Goal: Task Accomplishment & Management: Complete application form

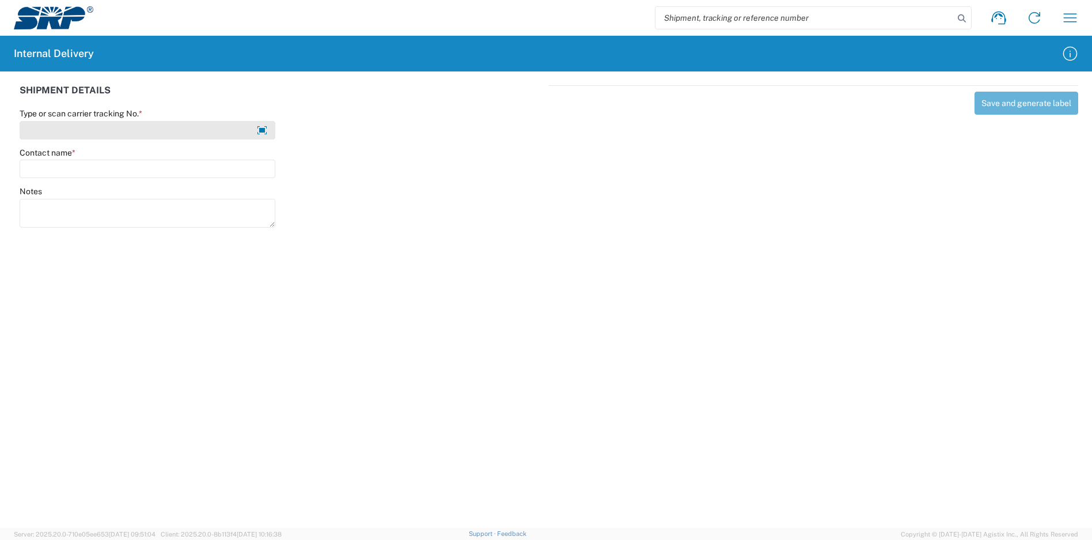
click at [149, 133] on input "Type or scan carrier tracking No. *" at bounding box center [148, 130] width 256 height 18
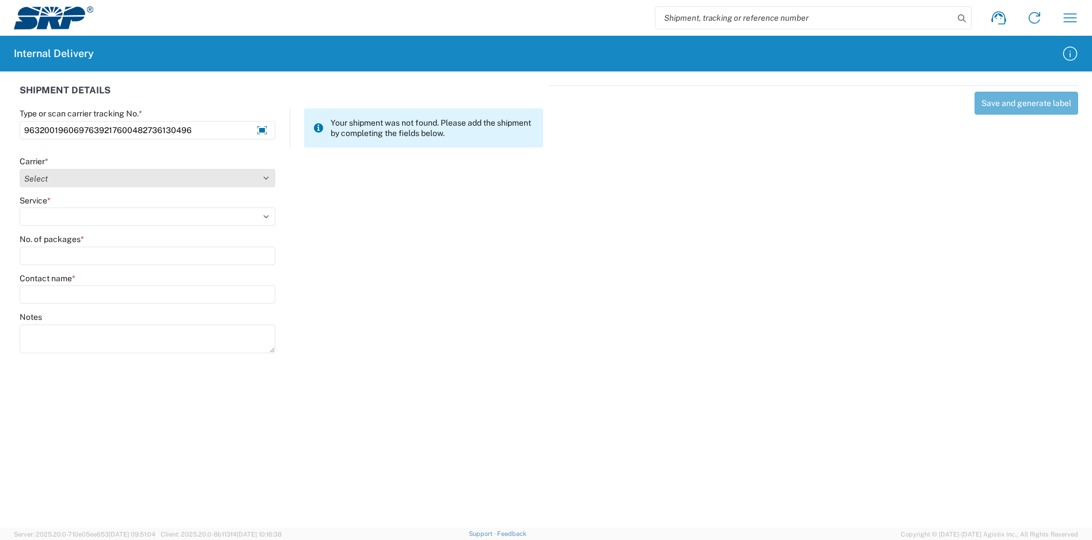
type input "9632001960697639217600482736130496"
click at [84, 179] on select "Select Amazon Logistics ATI Trucking BC Dimerco Logistics Empire Southwest FedE…" at bounding box center [148, 178] width 256 height 18
select select "5"
click at [20, 169] on select "Select Amazon Logistics ATI Trucking BC Dimerco Logistics Empire Southwest FedE…" at bounding box center [148, 178] width 256 height 18
click at [65, 214] on select "Select 1Day Freight 2Day 2Day AM 2Day AM One Rate 2Day Freight 2Day One Rate 3 …" at bounding box center [148, 216] width 256 height 18
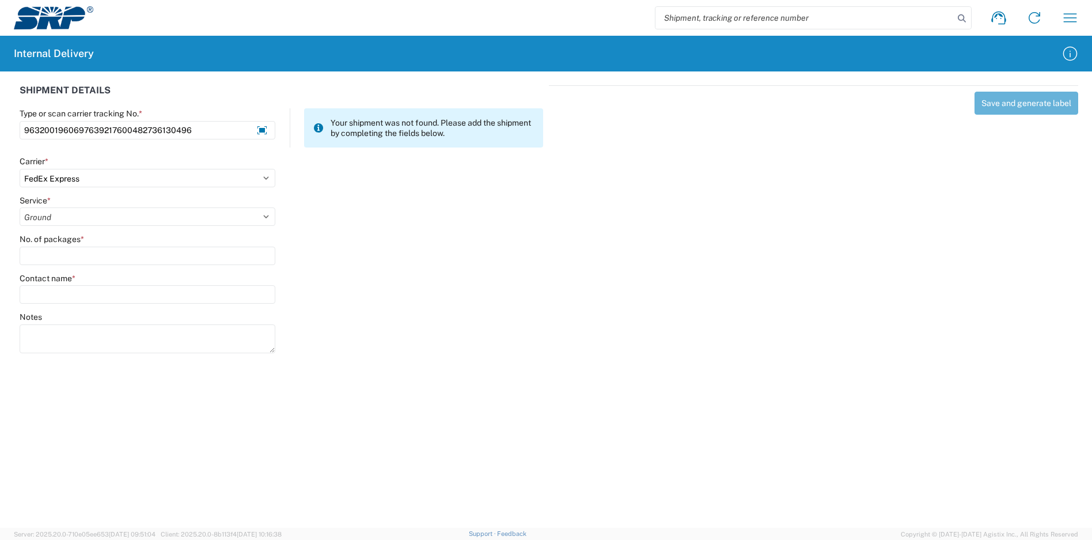
click at [20, 207] on select "Select 1Day Freight 2Day 2Day AM 2Day AM One Rate 2Day Freight 2Day One Rate 3 …" at bounding box center [148, 216] width 256 height 18
select select "18"
click at [111, 260] on input "No. of packages *" at bounding box center [148, 256] width 256 height 18
type input "1"
click at [154, 221] on select "Select 1Day Freight 2Day 2Day AM 2Day AM One Rate 2Day Freight 2Day One Rate 3 …" at bounding box center [148, 216] width 256 height 18
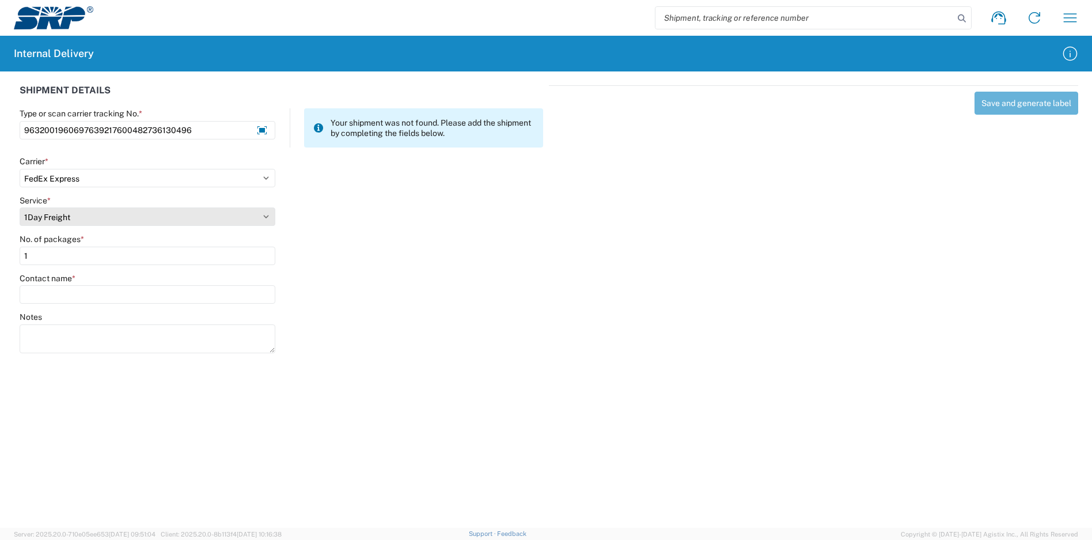
select select "12"
click at [20, 207] on select "Select 1Day Freight 2Day 2Day AM 2Day AM One Rate 2Day Freight 2Day One Rate 3 …" at bounding box center [148, 216] width 256 height 18
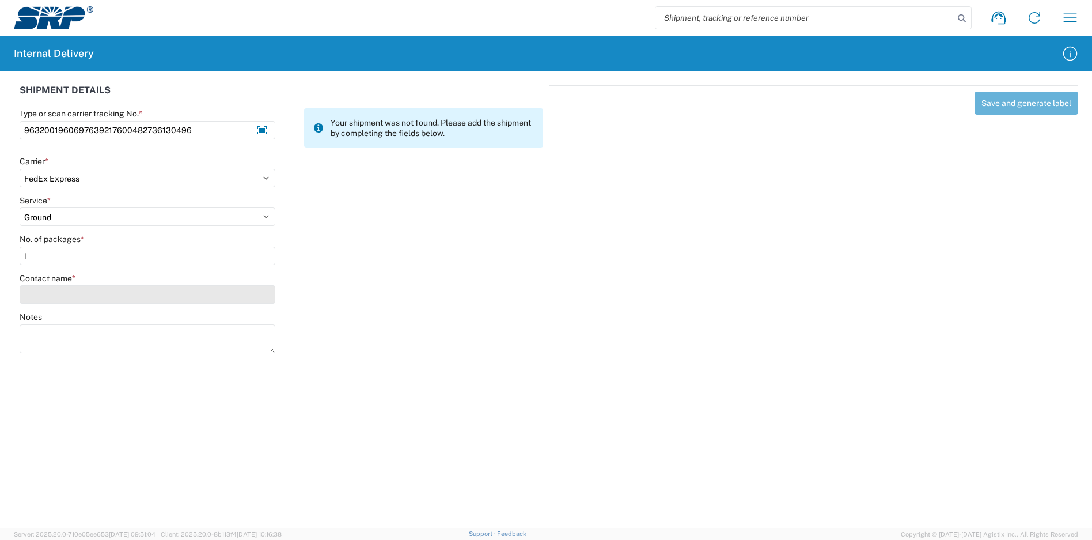
click at [109, 294] on input "Contact name *" at bounding box center [148, 294] width 256 height 18
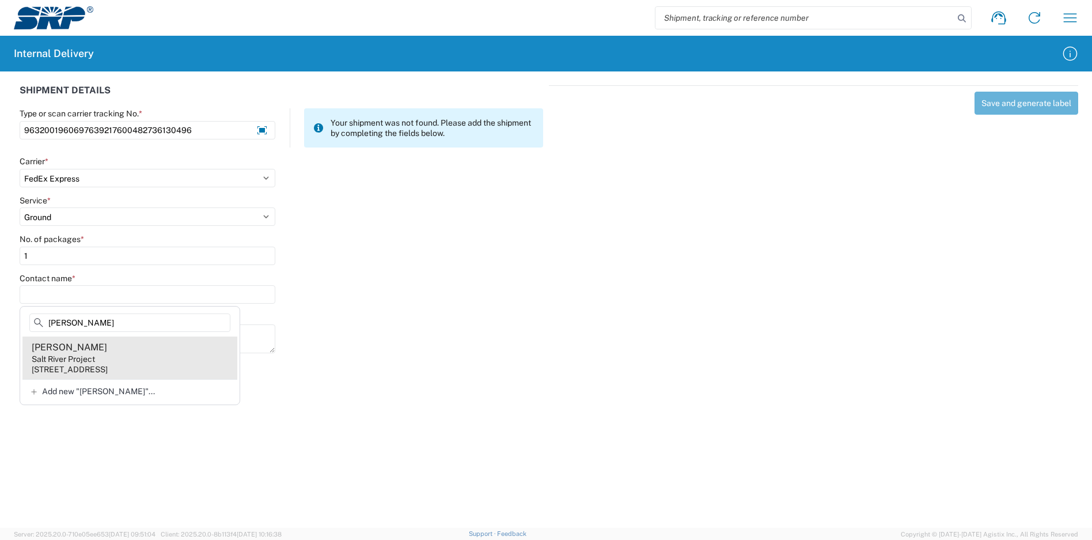
type input "[PERSON_NAME]"
click at [141, 357] on agx-address-suggestion-item "[PERSON_NAME] Salt River Project [STREET_ADDRESS]" at bounding box center [129, 358] width 215 height 43
type input "[PERSON_NAME]"
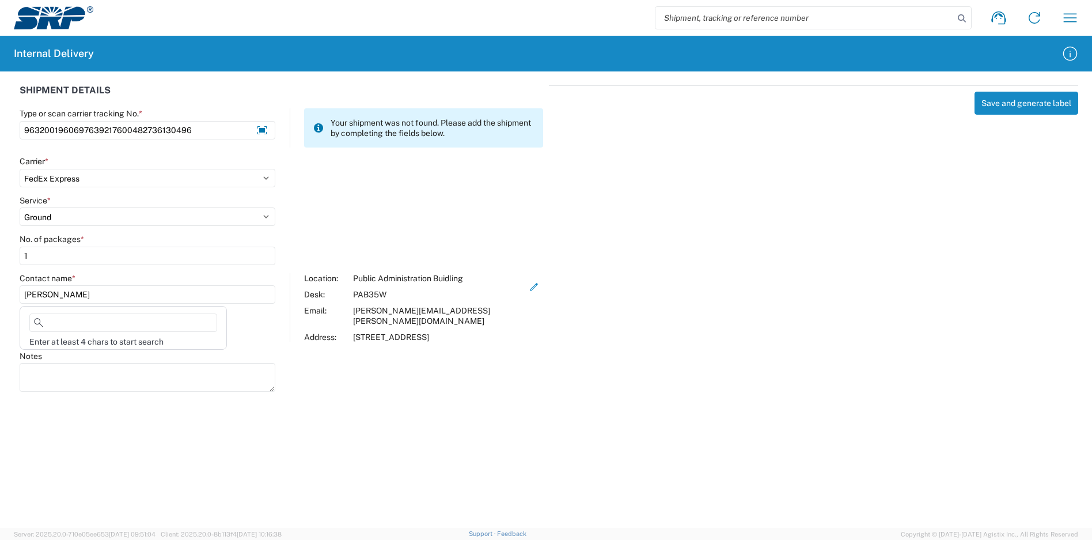
drag, startPoint x: 91, startPoint y: 298, endPoint x: 21, endPoint y: 292, distance: 70.0
click at [0, 293] on html "Shipment request Shipment tracking Internal delivery Transit update My profile …" at bounding box center [546, 270] width 1092 height 540
click at [113, 297] on input "[PERSON_NAME]" at bounding box center [148, 294] width 256 height 18
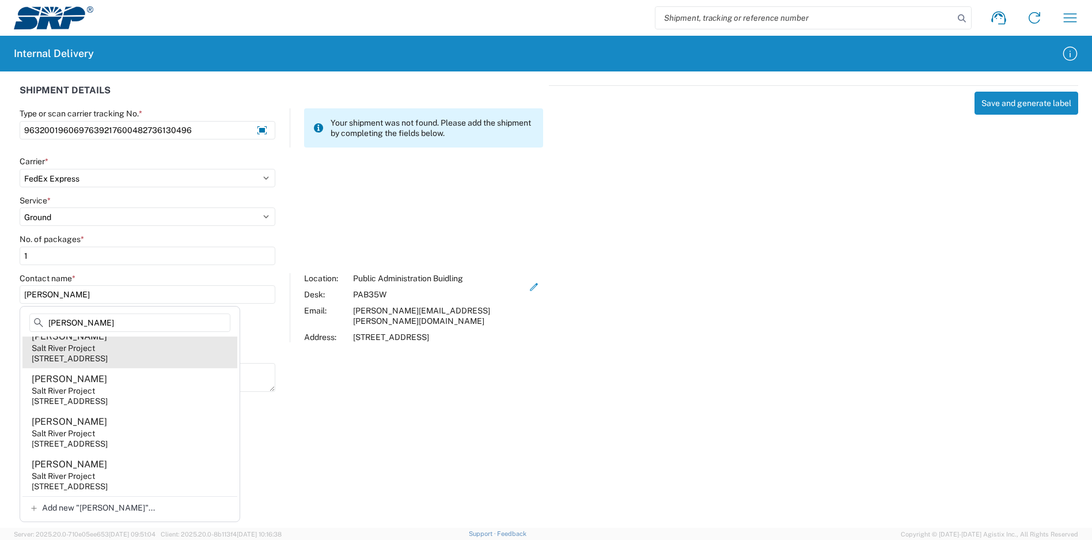
scroll to position [1952, 0]
type input "[PERSON_NAME]"
click at [379, 414] on agx-forms-host "Shipment request Shipment tracking Internal delivery Transit update My profile …" at bounding box center [546, 270] width 1092 height 540
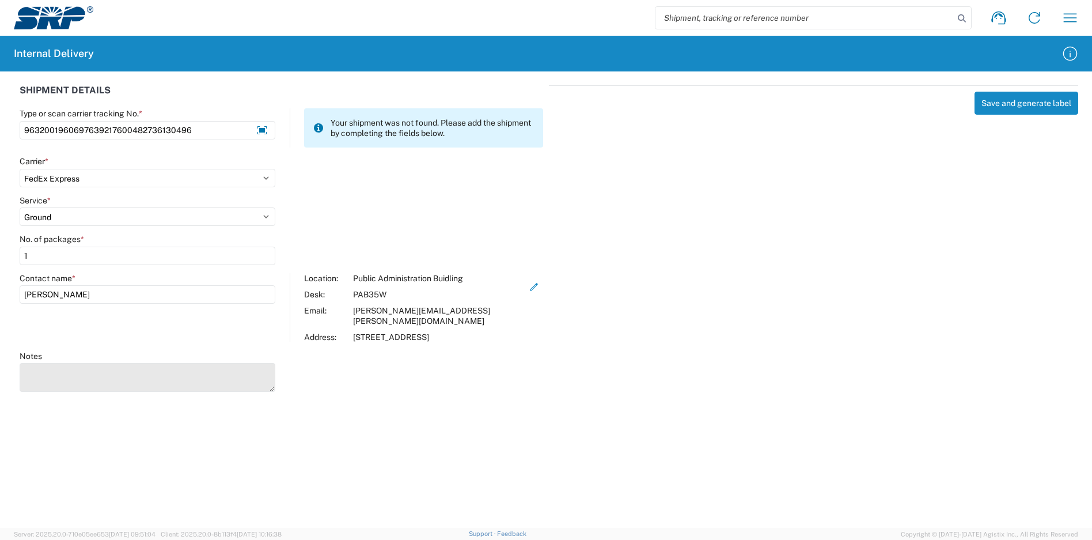
click at [43, 363] on textarea "Notes" at bounding box center [148, 377] width 256 height 29
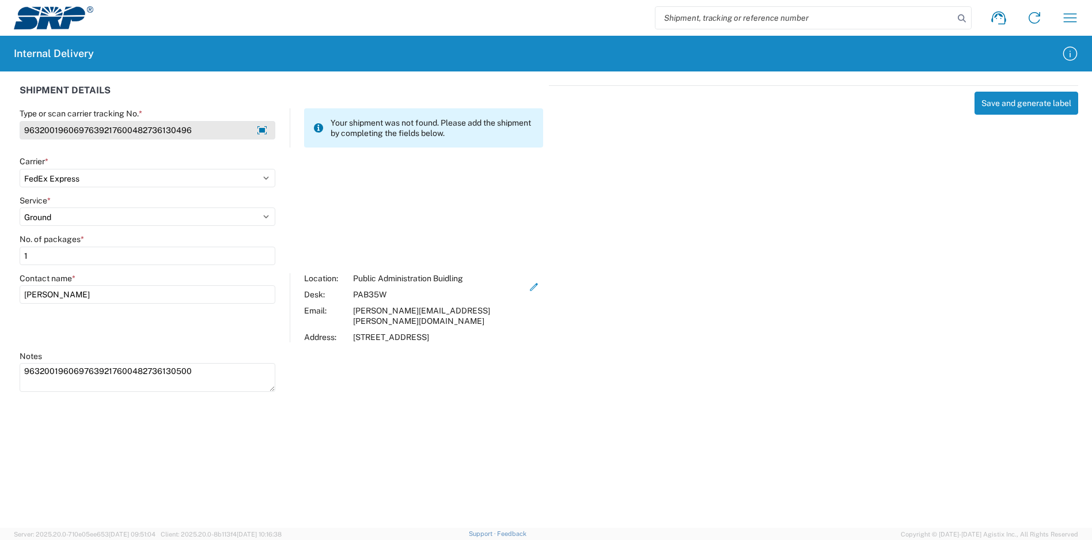
type textarea "9632001960697639217600482736130500"
click at [83, 135] on input "9632001960697639217600482736130496" at bounding box center [148, 130] width 256 height 18
type input "9632001960697639217600482736130496"
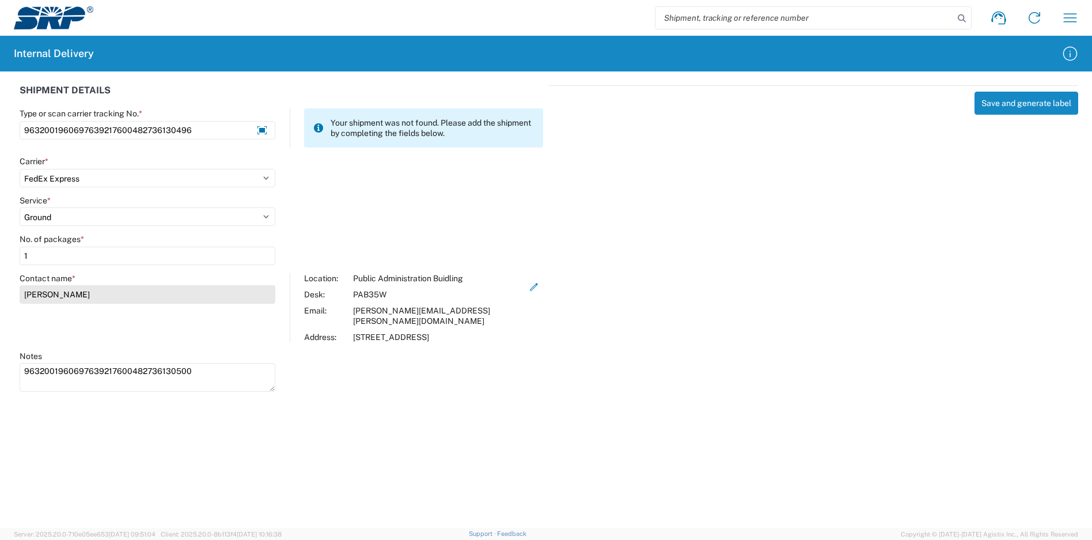
click at [68, 295] on input "[PERSON_NAME]" at bounding box center [148, 294] width 256 height 18
click at [67, 294] on input "[PERSON_NAME]" at bounding box center [148, 294] width 256 height 18
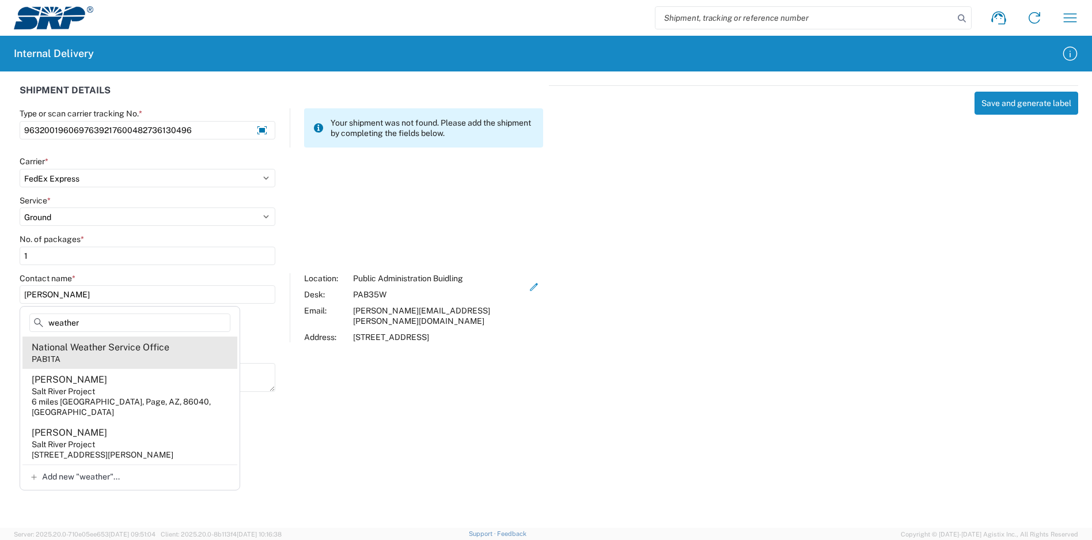
type input "weather"
click at [99, 345] on div "National Weather Service Office" at bounding box center [101, 347] width 138 height 13
type input "National Weather Service Office"
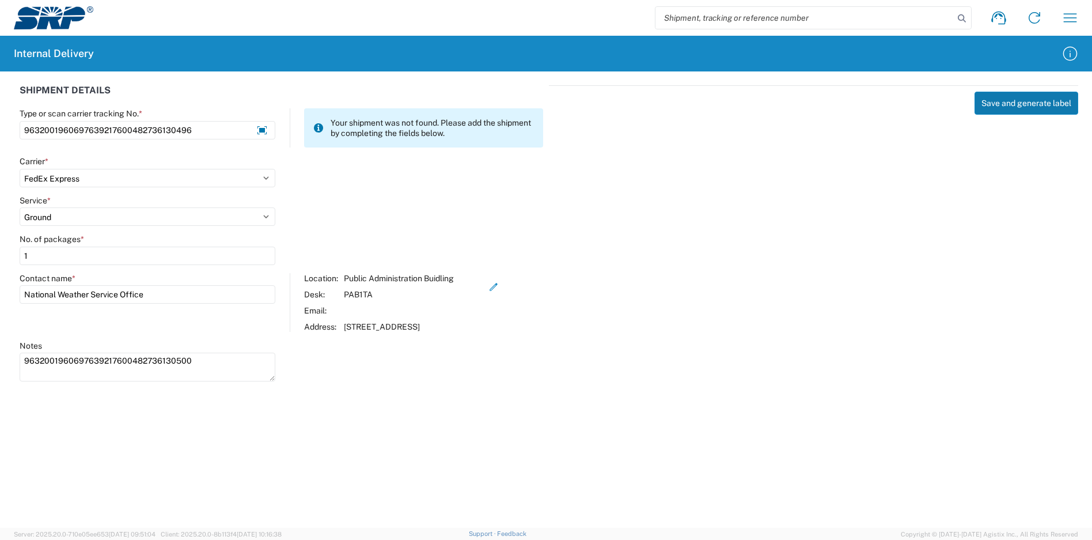
click at [1001, 102] on button "Save and generate label" at bounding box center [1027, 103] width 104 height 23
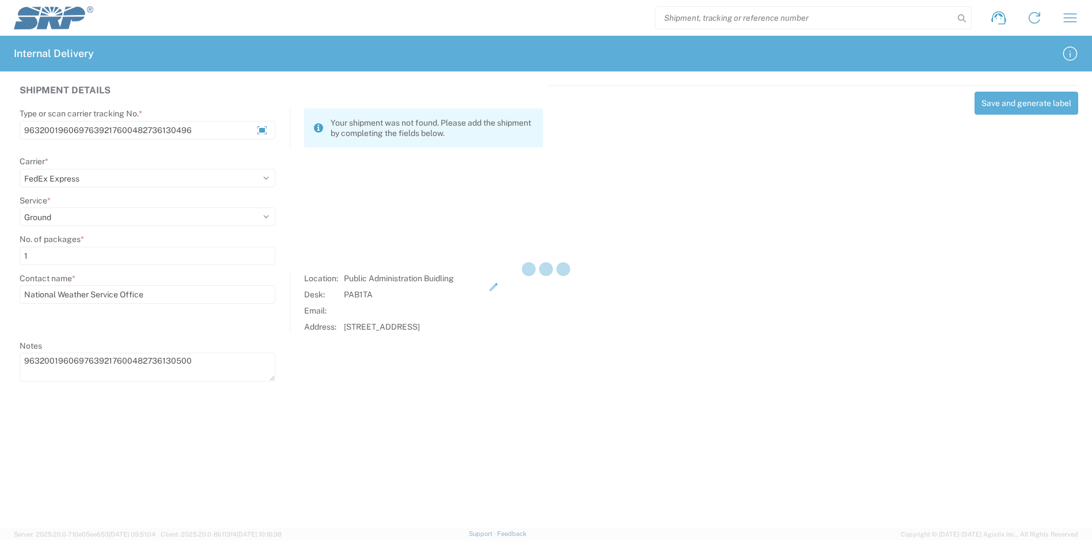
select select
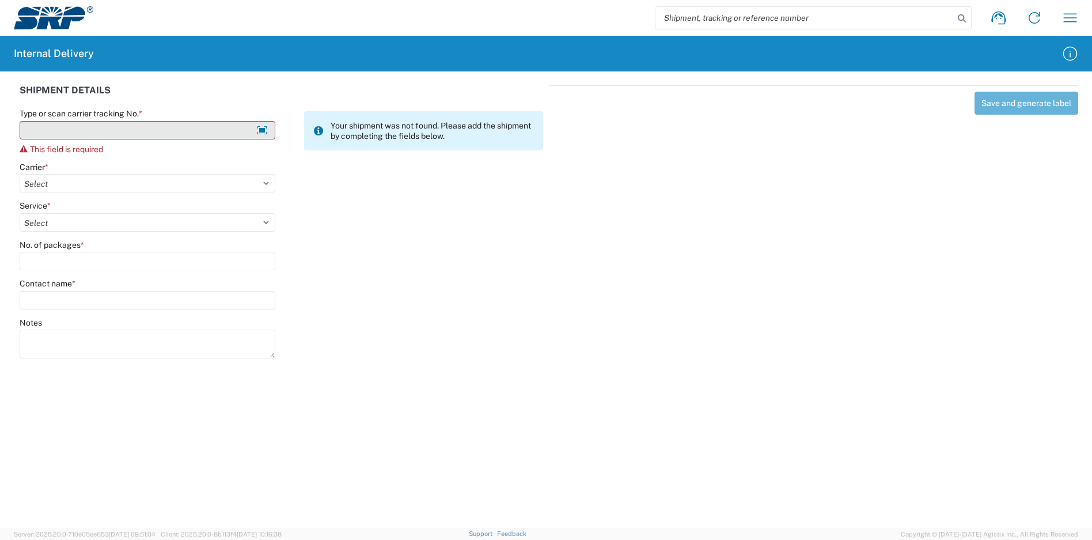
click at [183, 125] on input "Type or scan carrier tracking No. *" at bounding box center [148, 130] width 256 height 18
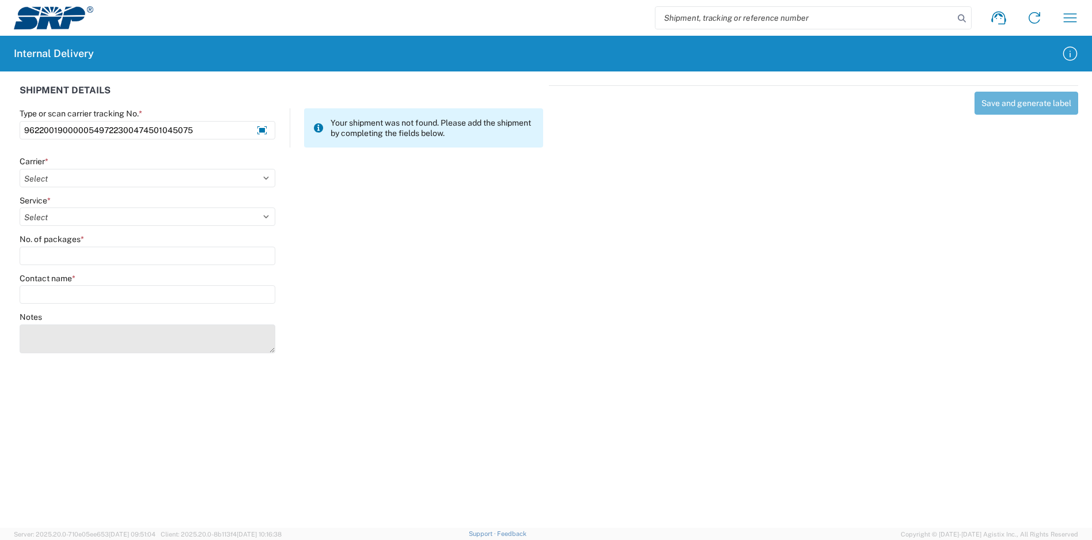
type input "9622001900000549722300474501045075"
click at [59, 341] on textarea "Notes" at bounding box center [148, 338] width 256 height 29
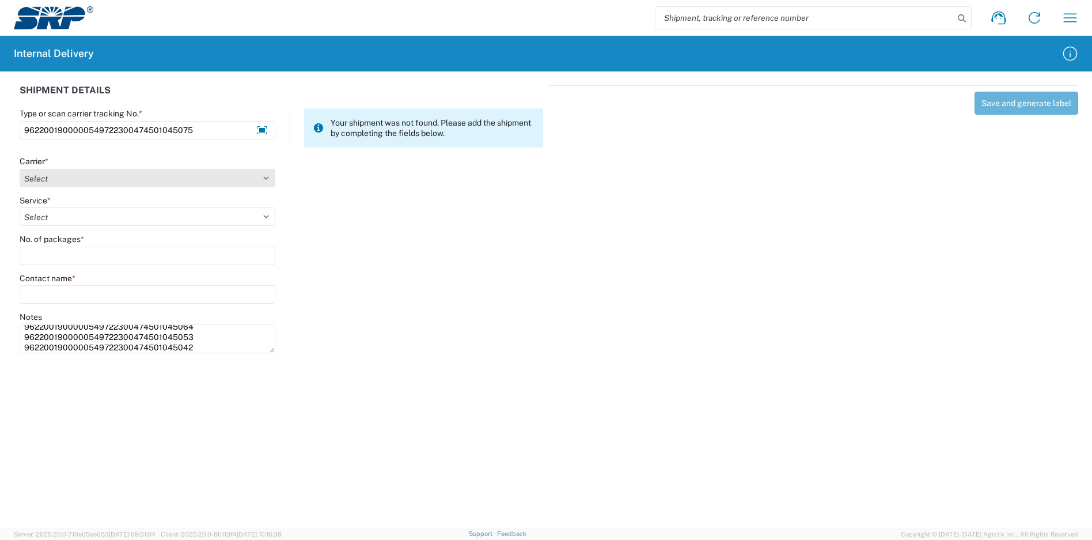
type textarea "9622001900000549722300474501045064 9622001900000549722300474501045053 962200190…"
click at [93, 178] on select "Select Amazon Logistics ATI Trucking BC Dimerco Logistics Empire Southwest FedE…" at bounding box center [148, 178] width 256 height 18
select select "5"
click at [20, 169] on select "Select Amazon Logistics ATI Trucking BC Dimerco Logistics Empire Southwest FedE…" at bounding box center [148, 178] width 256 height 18
click at [51, 219] on select "Select 1Day Freight 2Day 2Day AM 2Day AM One Rate 2Day Freight 2Day One Rate 3 …" at bounding box center [148, 216] width 256 height 18
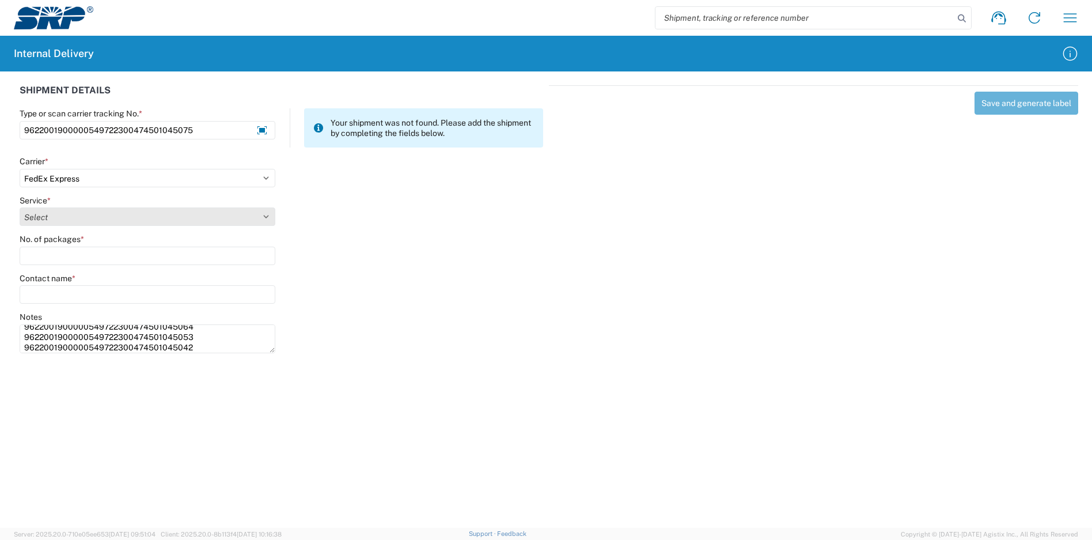
select select "12"
click at [51, 219] on select "Select 1Day Freight 2Day 2Day AM 2Day AM One Rate 2Day Freight 2Day One Rate 3 …" at bounding box center [148, 216] width 256 height 18
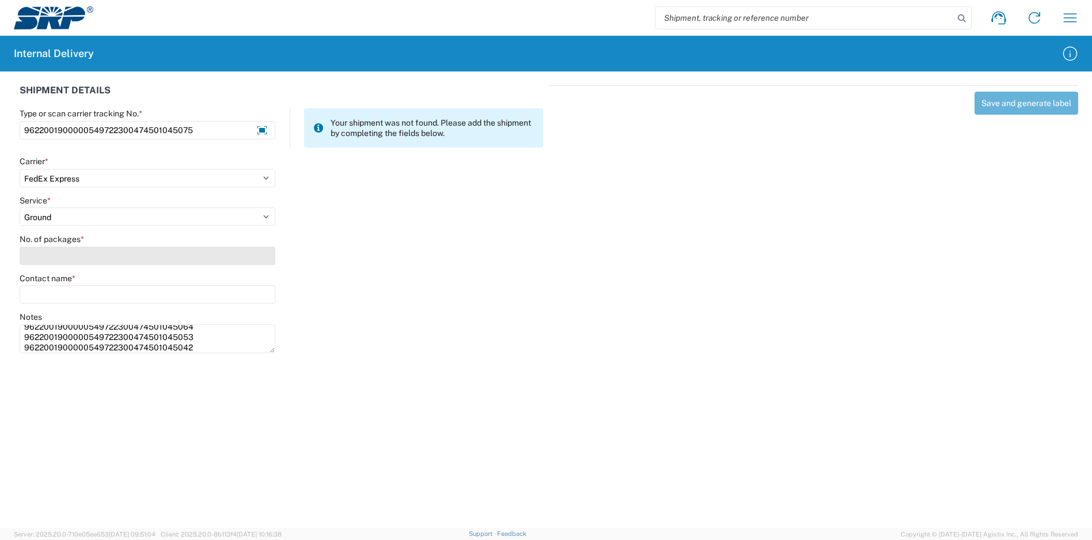
click at [51, 255] on input "No. of packages *" at bounding box center [148, 256] width 256 height 18
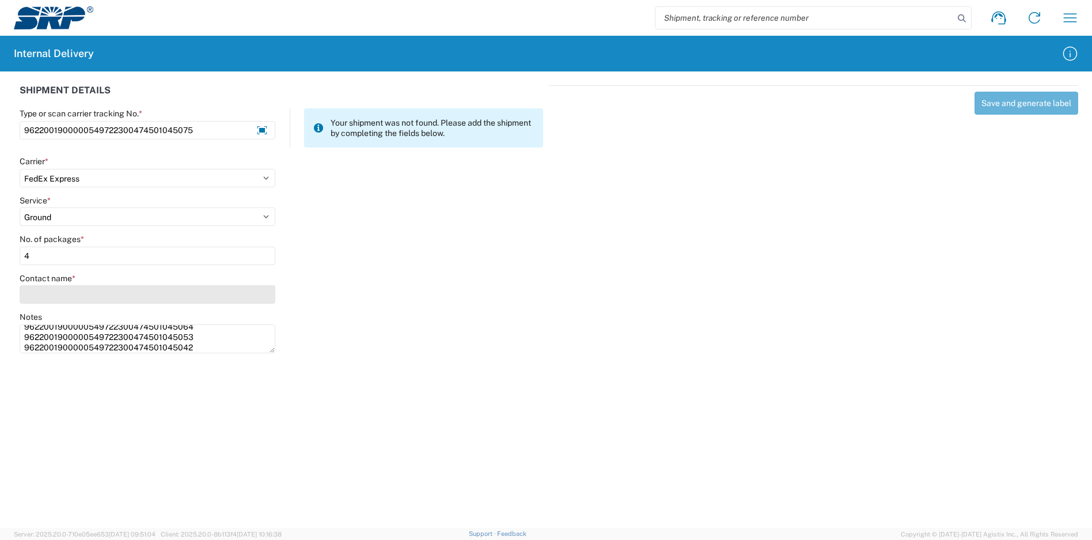
type input "4"
click at [58, 293] on input "Contact name *" at bounding box center [148, 294] width 256 height 18
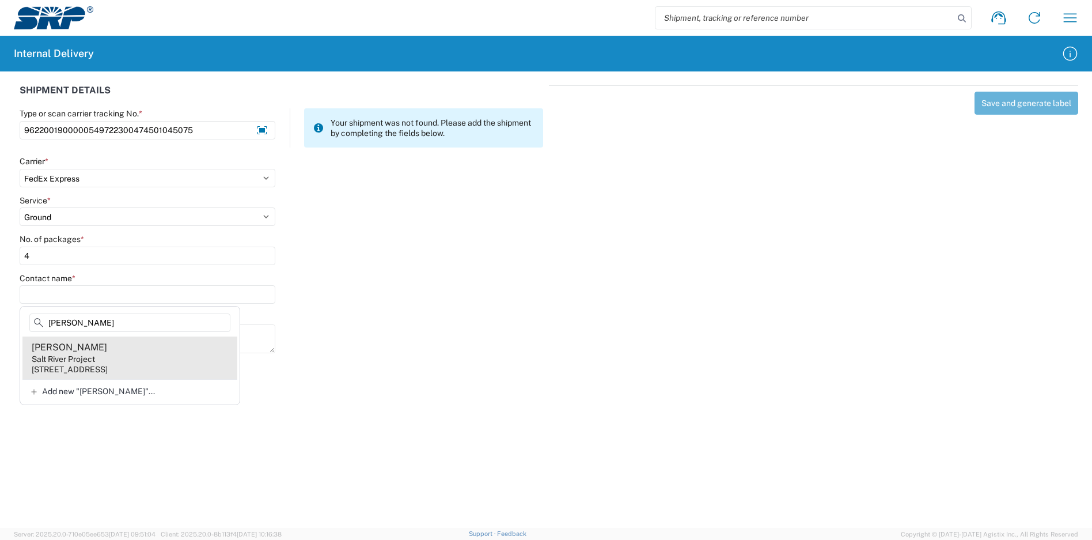
type input "[PERSON_NAME]"
click at [108, 367] on div "[STREET_ADDRESS]" at bounding box center [70, 369] width 76 height 10
type input "[PERSON_NAME]"
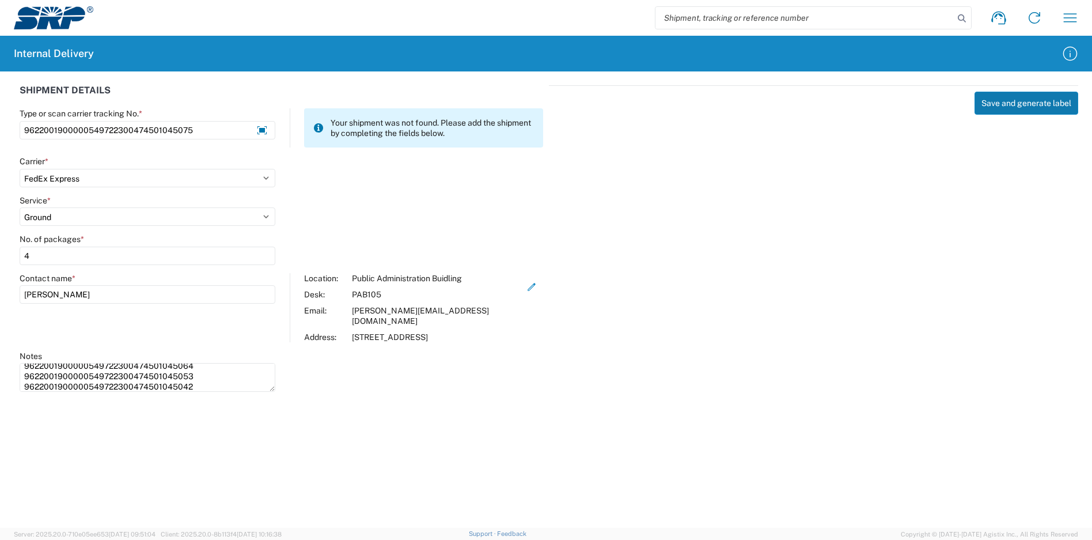
click at [1048, 107] on button "Save and generate label" at bounding box center [1027, 103] width 104 height 23
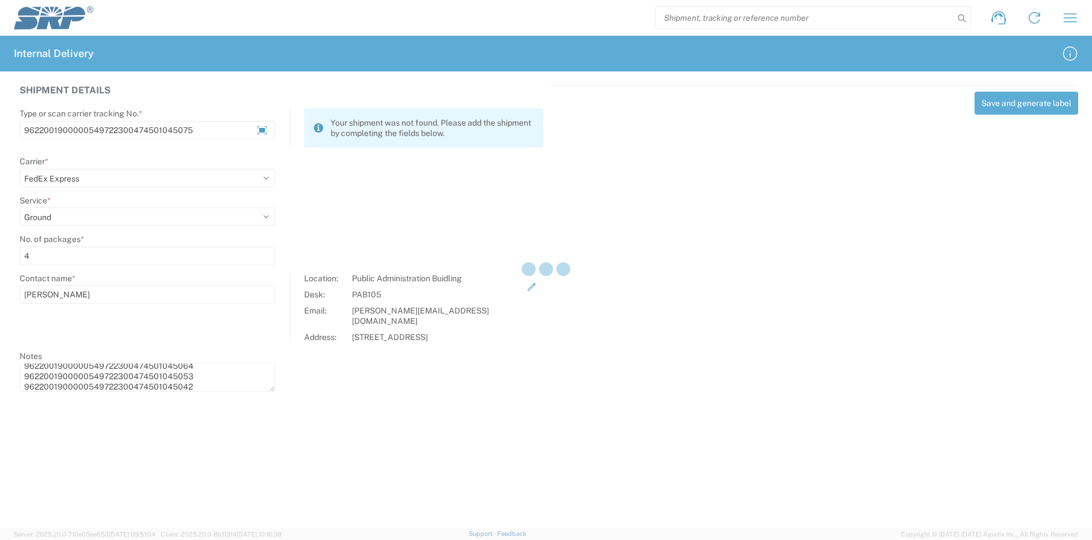
select select
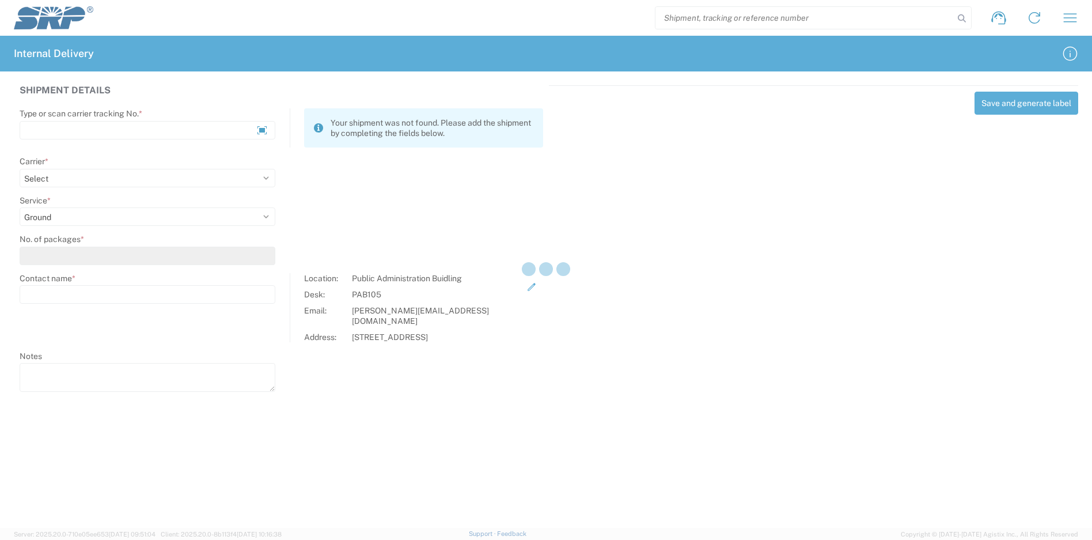
select select
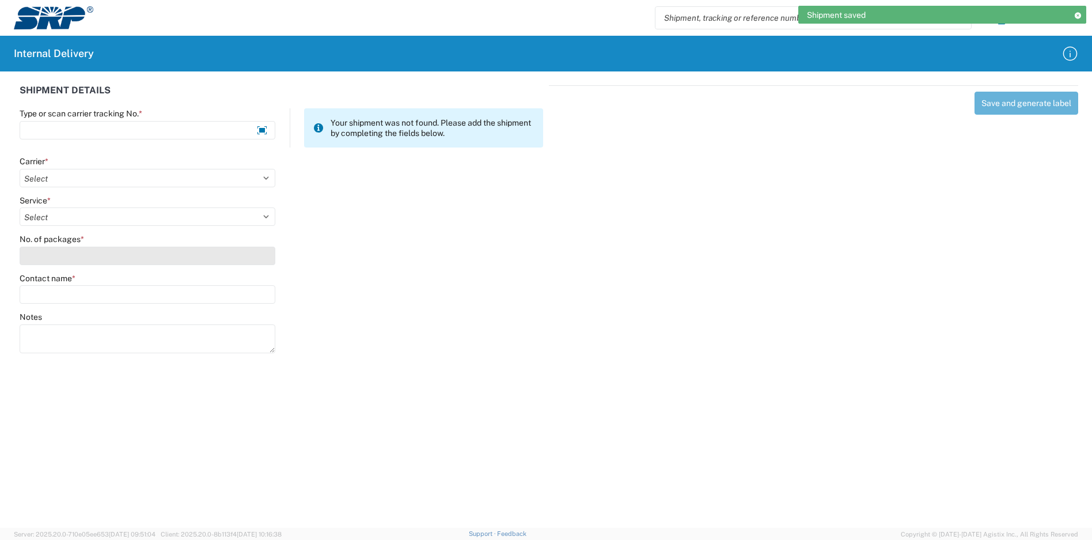
scroll to position [0, 0]
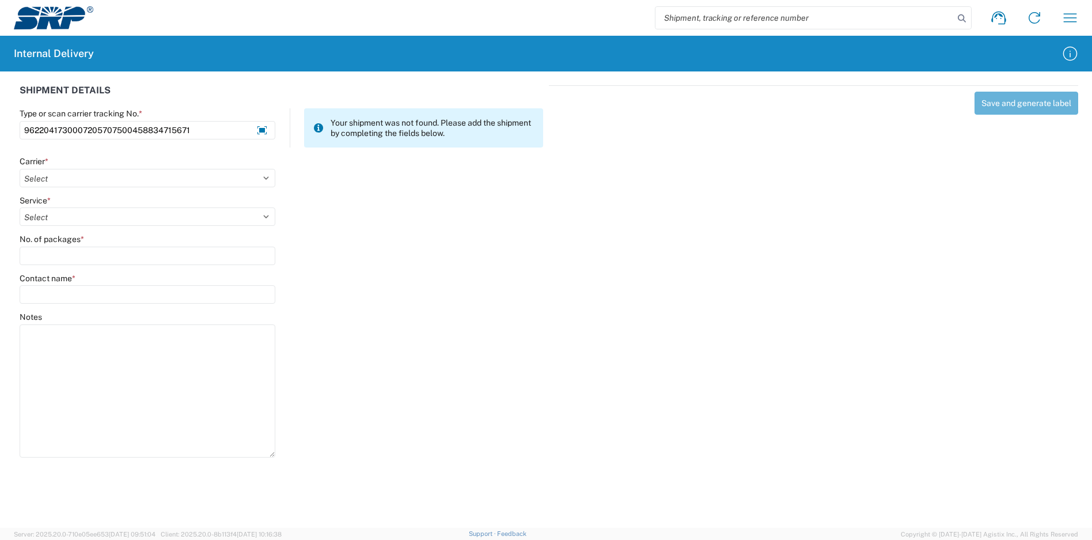
drag, startPoint x: 271, startPoint y: 351, endPoint x: 277, endPoint y: 447, distance: 96.4
click at [277, 447] on agx-form-control-wrapper-v2 "Notes" at bounding box center [148, 390] width 268 height 156
type input "9622041730007205707500458834715671"
click at [149, 179] on select "Select Amazon Logistics ATI Trucking BC Dimerco Logistics Empire Southwest FedE…" at bounding box center [148, 178] width 256 height 18
select select "5"
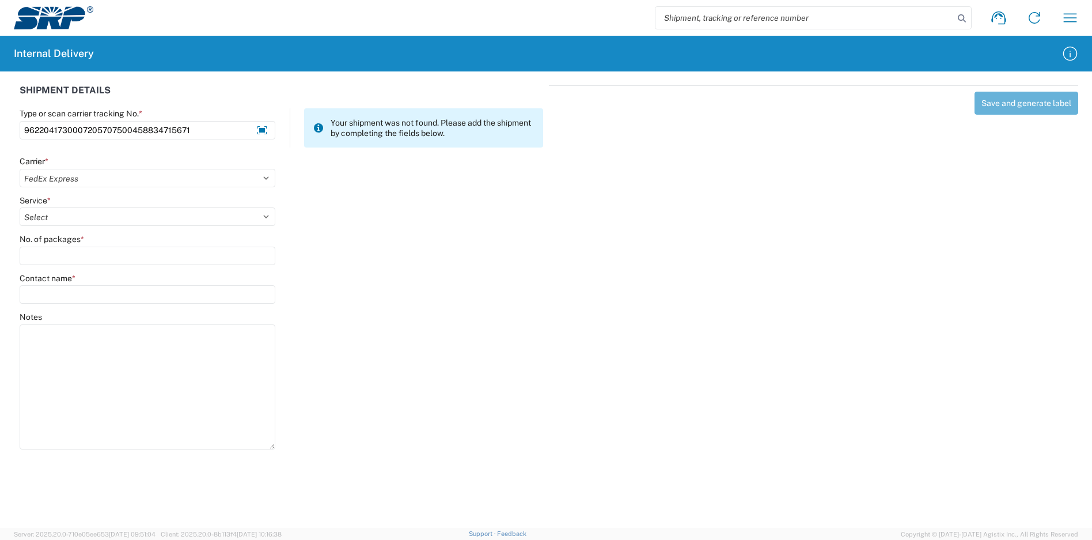
click at [20, 169] on select "Select Amazon Logistics ATI Trucking BC Dimerco Logistics Empire Southwest FedE…" at bounding box center [148, 178] width 256 height 18
click at [71, 220] on select "Select 1Day Freight 2Day 2Day AM 2Day AM One Rate 2Day Freight 2Day One Rate 3 …" at bounding box center [148, 216] width 256 height 18
select select "12"
click at [71, 220] on select "Select 1Day Freight 2Day 2Day AM 2Day AM One Rate 2Day Freight 2Day One Rate 3 …" at bounding box center [148, 216] width 256 height 18
click at [70, 252] on input "No. of packages *" at bounding box center [148, 256] width 256 height 18
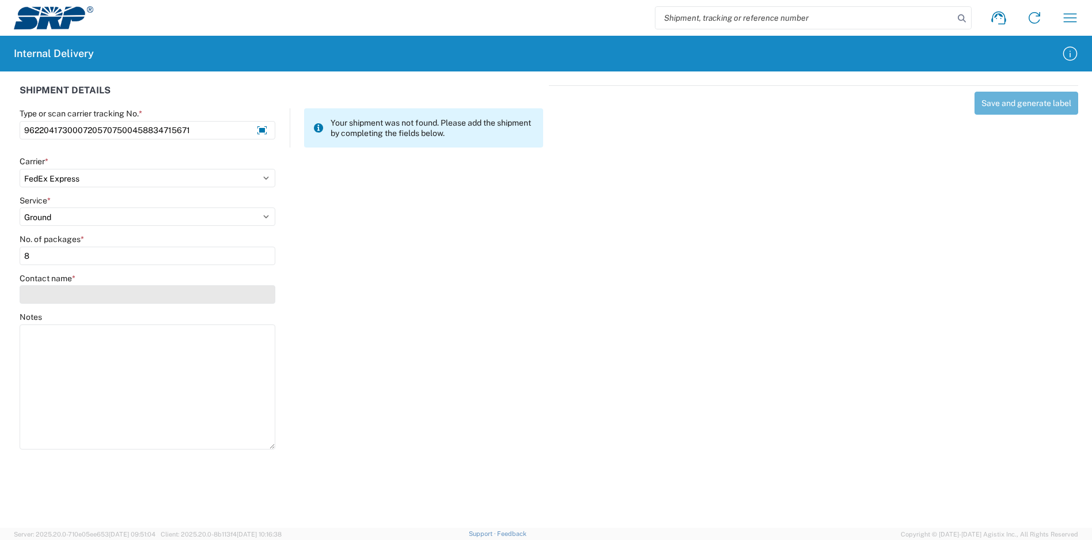
type input "8"
click at [37, 293] on input "Contact name *" at bounding box center [148, 294] width 256 height 18
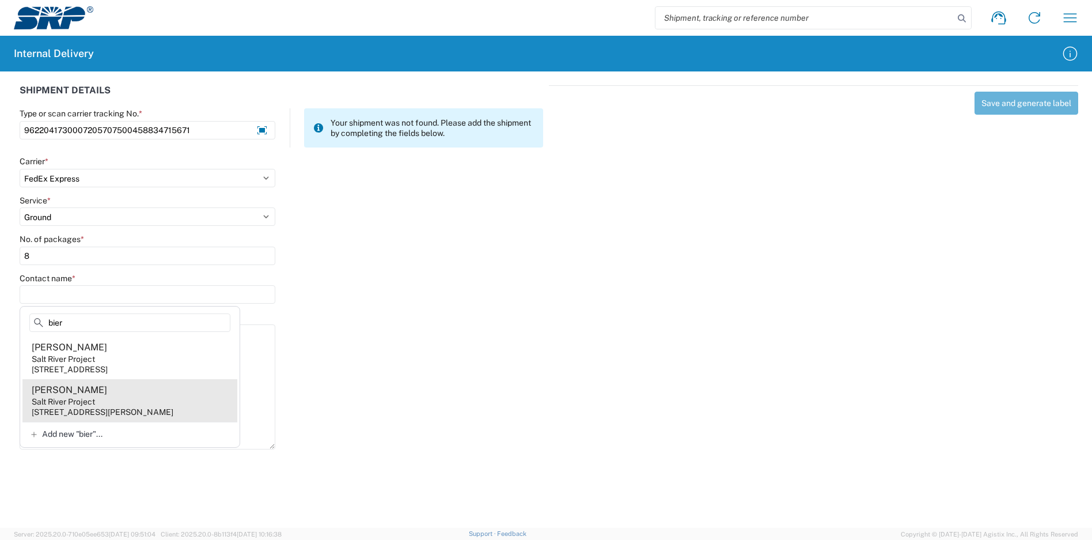
type input "bier"
click at [177, 406] on agx-address-suggestion-item "[PERSON_NAME] Salt River Project [STREET_ADDRESS][PERSON_NAME]" at bounding box center [129, 400] width 215 height 43
type input "[PERSON_NAME]"
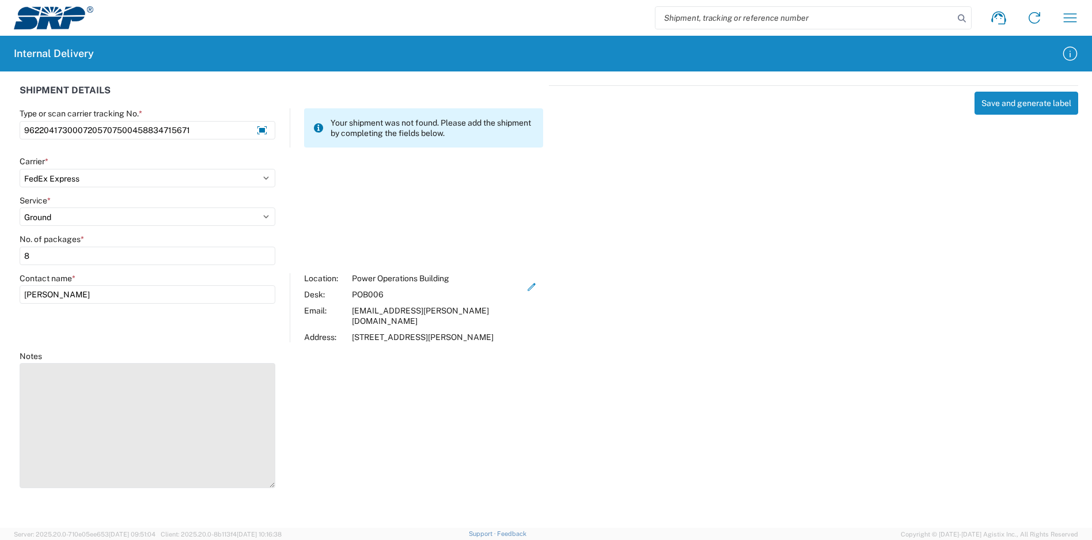
click at [67, 376] on textarea "Notes" at bounding box center [148, 425] width 256 height 125
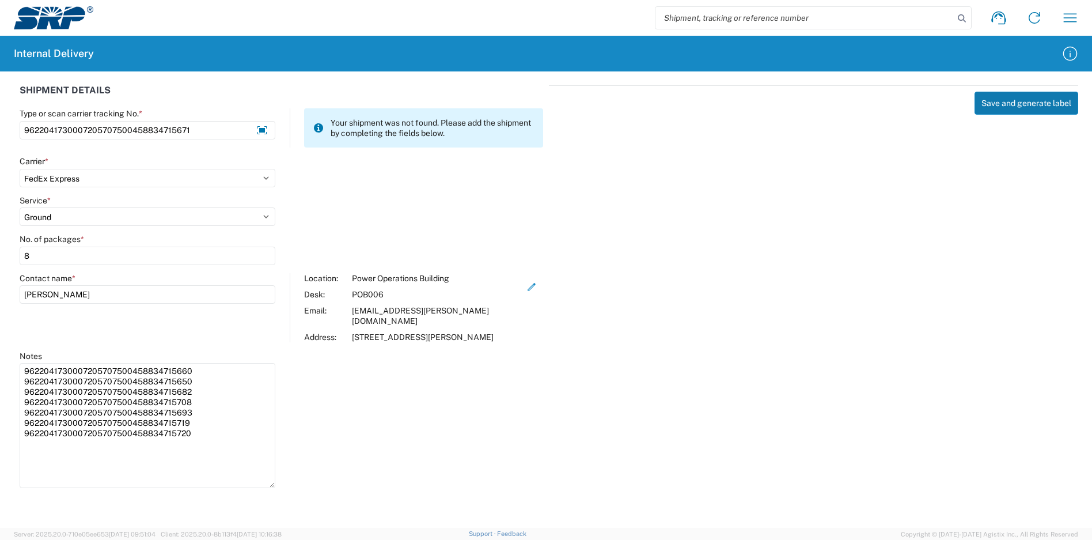
type textarea "9622041730007205707500458834715660 9622041730007205707500458834715650 962204173…"
click at [1008, 103] on button "Save and generate label" at bounding box center [1027, 103] width 104 height 23
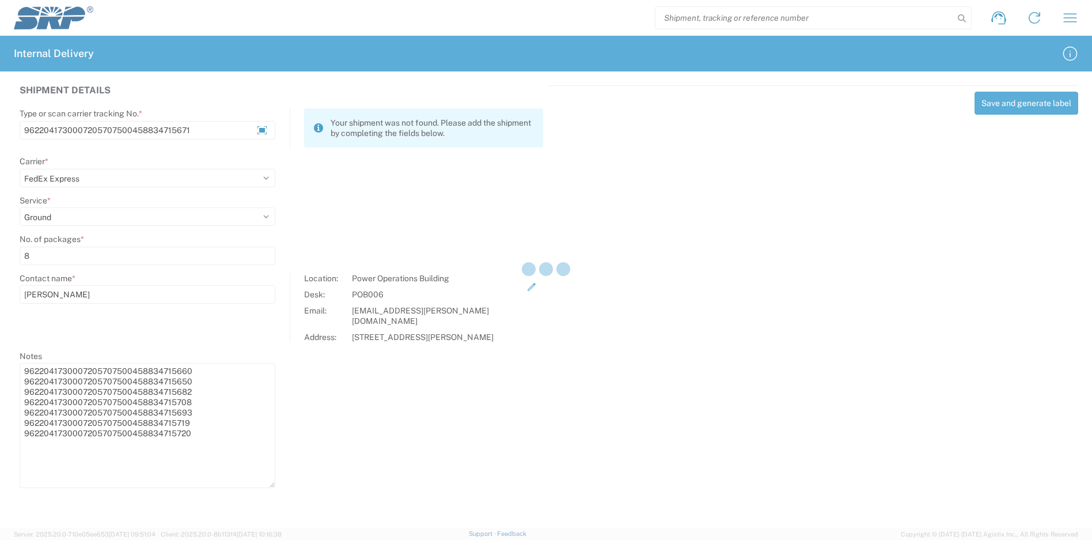
select select
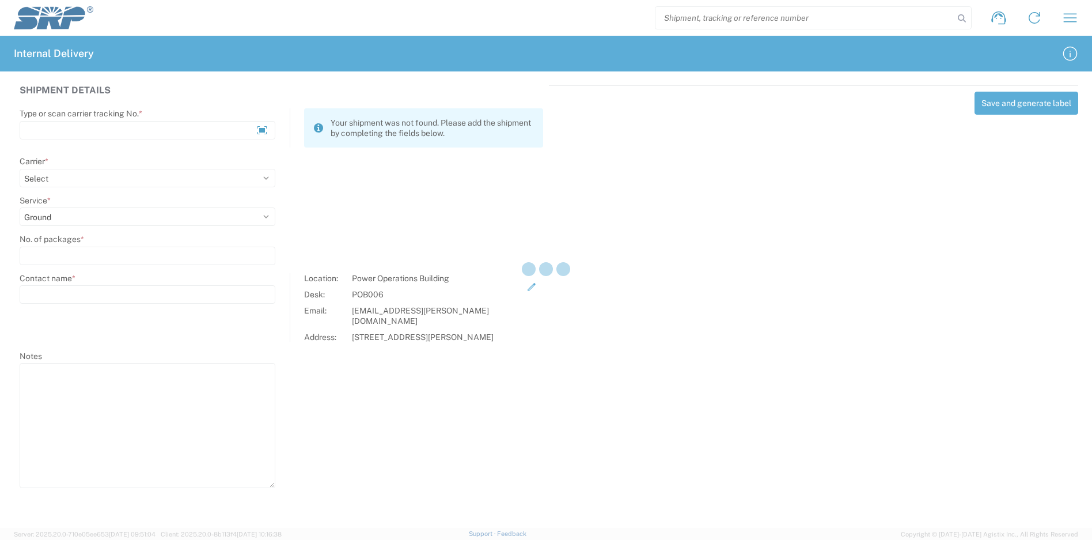
select select
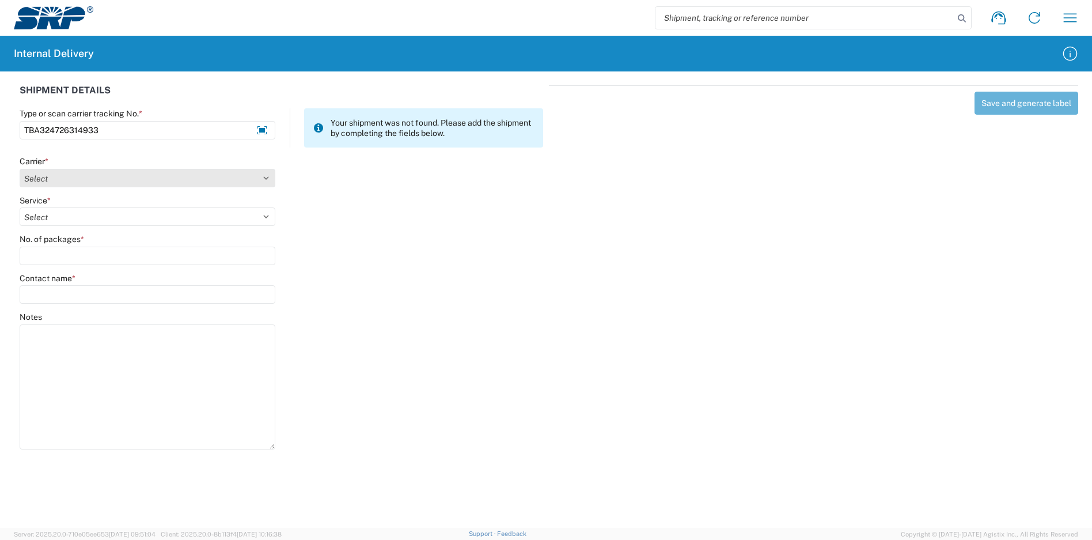
type input "TBA324726314933"
click at [140, 184] on select "Select Amazon Logistics ATI Trucking BC Dimerco Logistics Empire Southwest FedE…" at bounding box center [148, 178] width 256 height 18
select select "8933"
click at [20, 169] on select "Select Amazon Logistics ATI Trucking BC Dimerco Logistics Empire Southwest FedE…" at bounding box center [148, 178] width 256 height 18
click at [74, 222] on select "Select" at bounding box center [148, 216] width 256 height 18
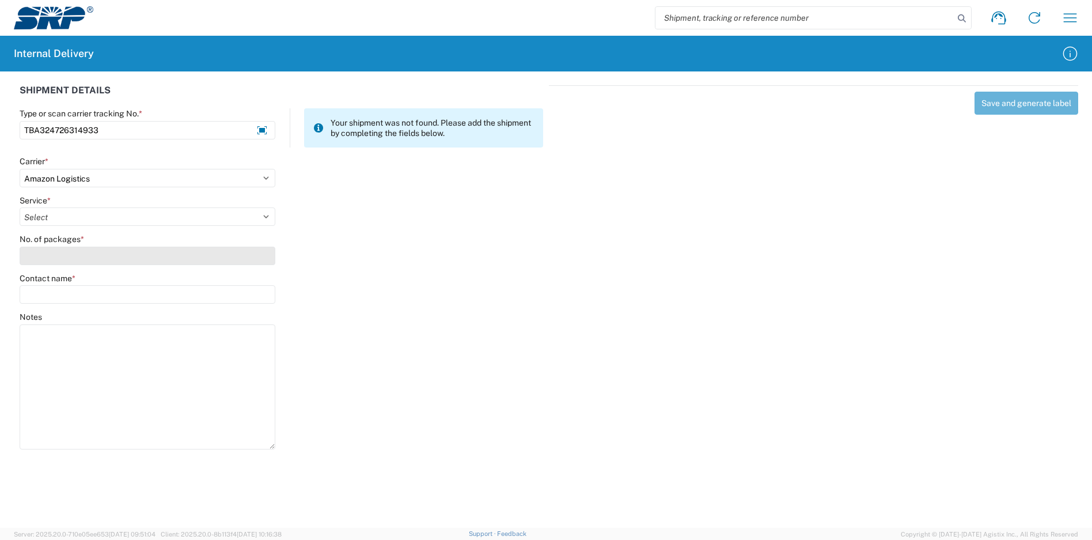
select select "24525"
click at [20, 207] on select "Select Amazon Logistics TBA Rail TL Standard 3 - 5 Day" at bounding box center [148, 216] width 256 height 18
click at [74, 252] on input "No. of packages *" at bounding box center [148, 256] width 256 height 18
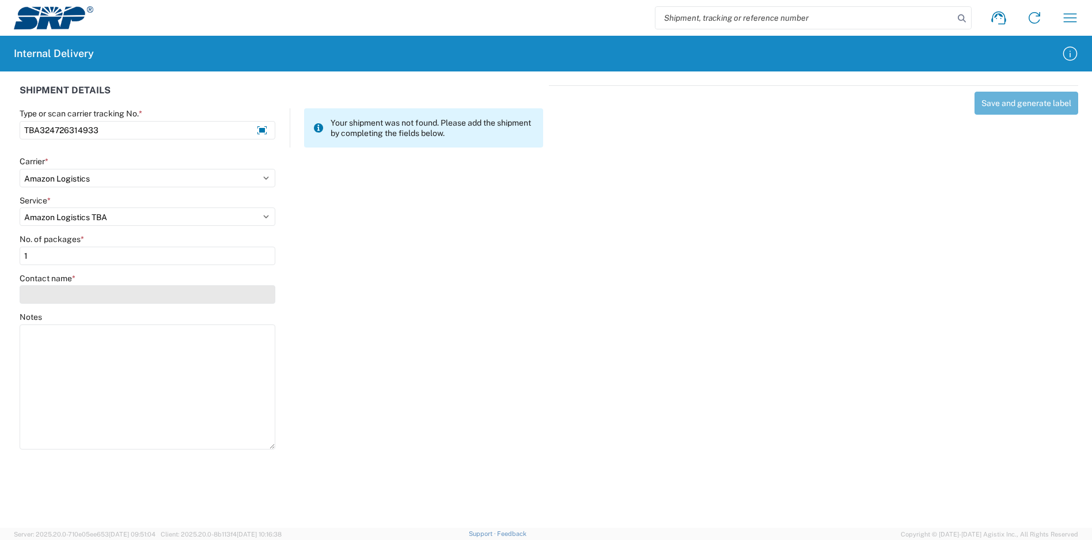
type input "1"
click at [71, 296] on input "Contact name *" at bounding box center [148, 294] width 256 height 18
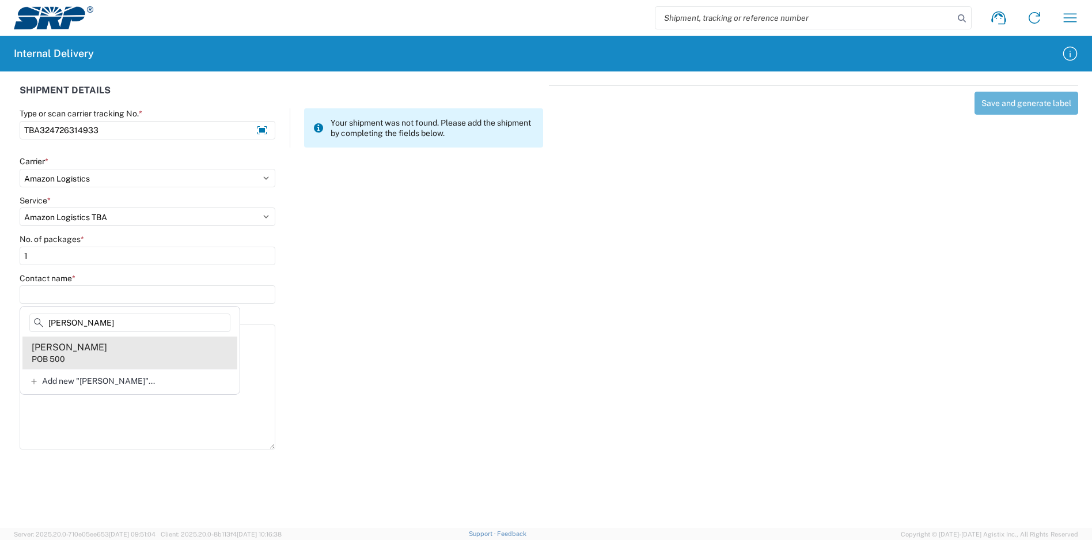
type input "[PERSON_NAME]"
click at [106, 345] on agx-address-suggestion-item "[PERSON_NAME] POB 500" at bounding box center [129, 353] width 215 height 32
type input "[PERSON_NAME]"
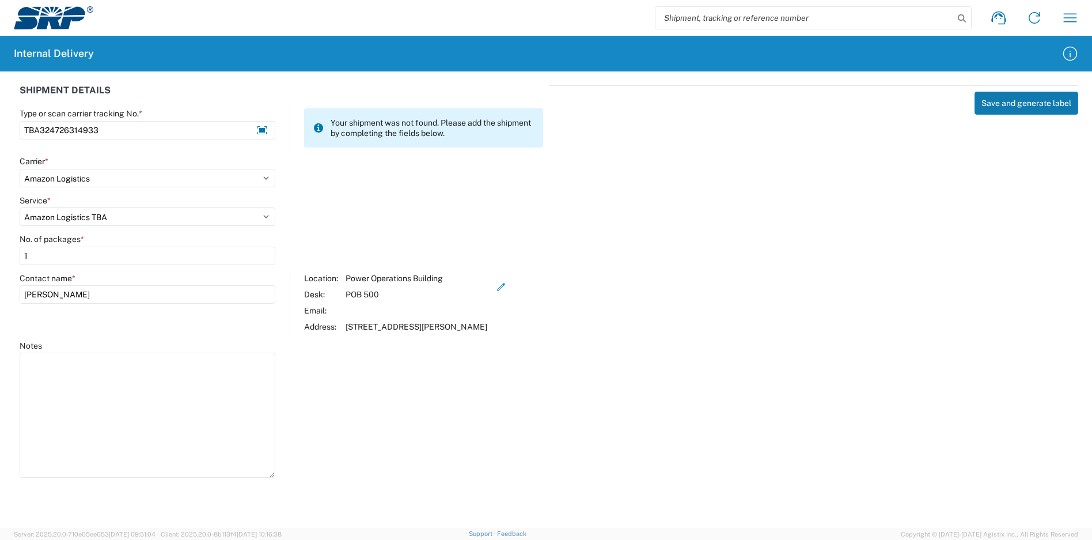
click at [1023, 103] on button "Save and generate label" at bounding box center [1027, 103] width 104 height 23
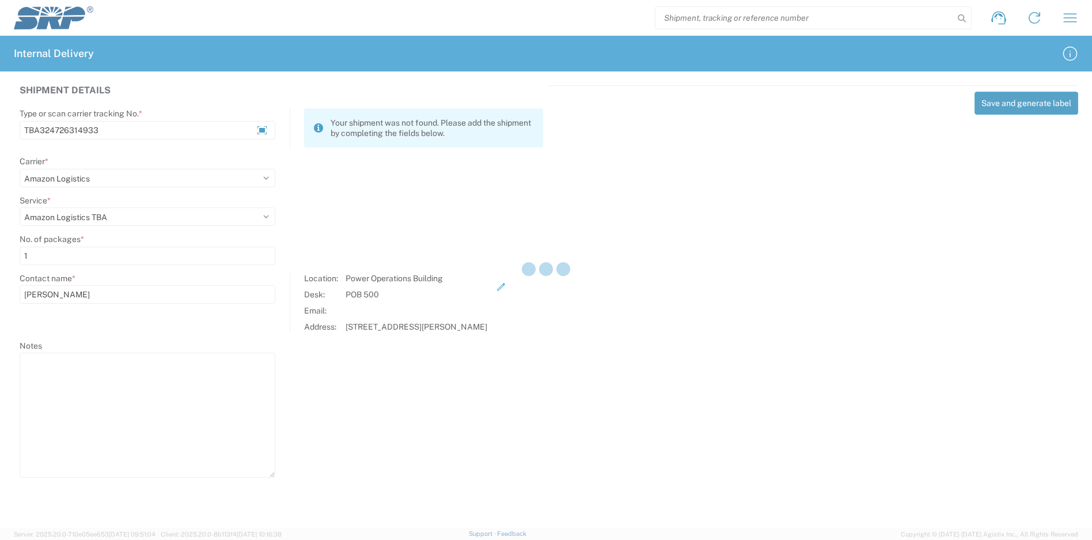
select select
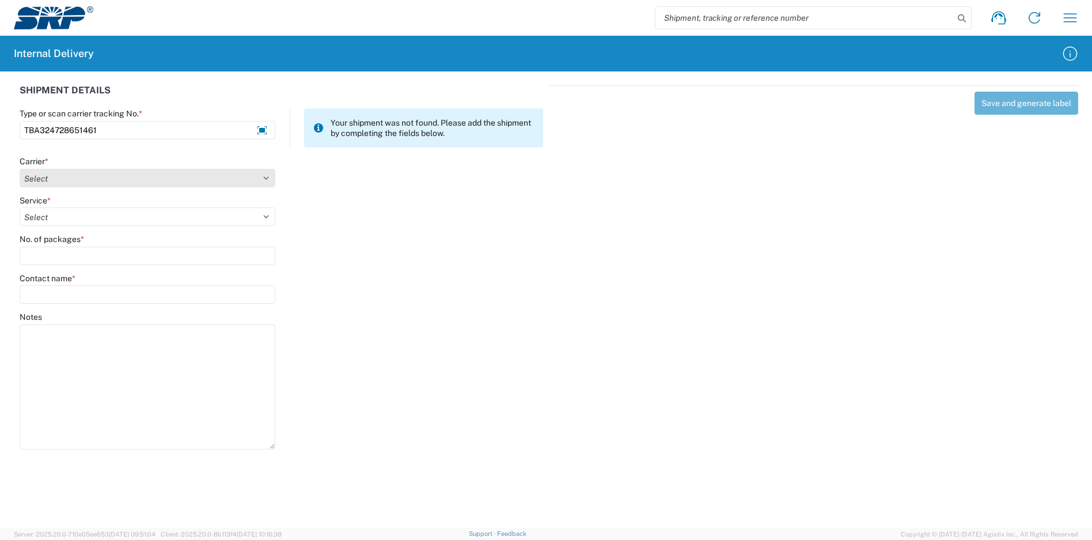
type input "TBA324728651461"
drag, startPoint x: 133, startPoint y: 177, endPoint x: 112, endPoint y: 180, distance: 21.4
click at [133, 177] on select "Select Amazon Logistics ATI Trucking BC Dimerco Logistics Empire Southwest FedE…" at bounding box center [148, 178] width 256 height 18
select select "8933"
click at [20, 169] on select "Select Amazon Logistics ATI Trucking BC Dimerco Logistics Empire Southwest FedE…" at bounding box center [148, 178] width 256 height 18
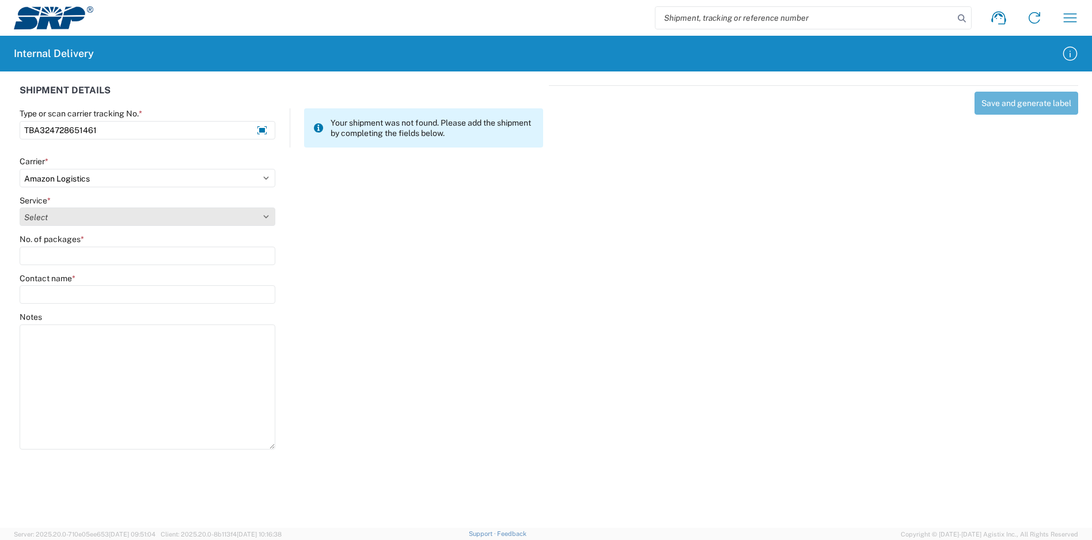
click at [62, 218] on select "Select Amazon Logistics TBA Rail TL Standard 3 - 5 Day" at bounding box center [148, 216] width 256 height 18
select select "24525"
click at [20, 207] on select "Select Amazon Logistics TBA Rail TL Standard 3 - 5 Day" at bounding box center [148, 216] width 256 height 18
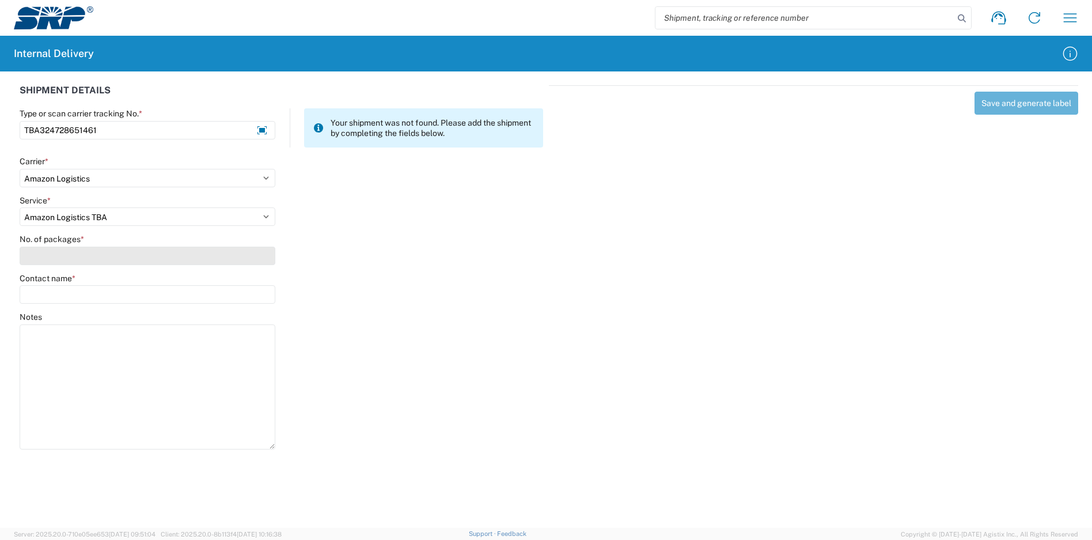
click at [61, 247] on input "No. of packages *" at bounding box center [148, 256] width 256 height 18
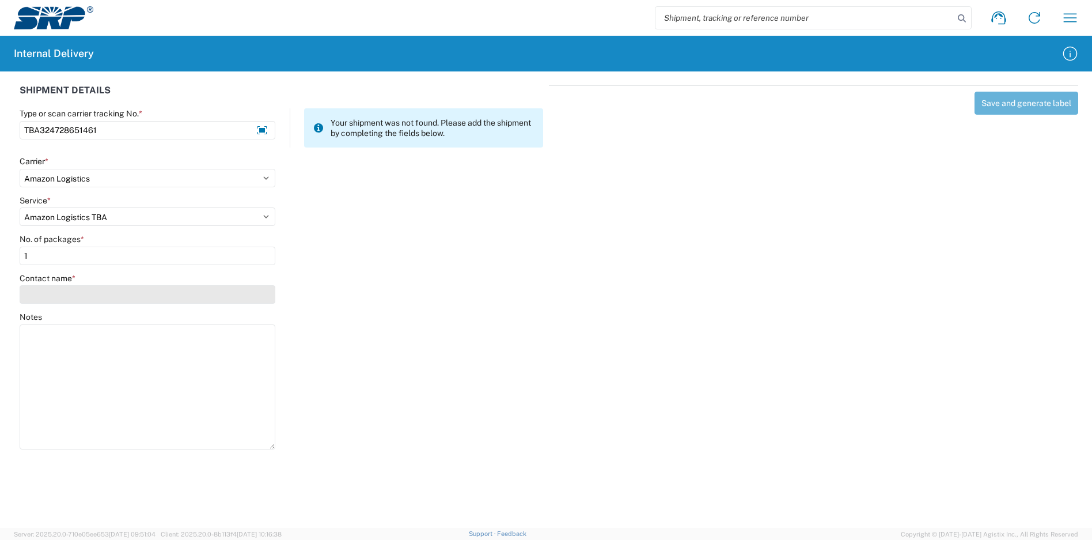
type input "1"
click at [70, 287] on input "Contact name *" at bounding box center [148, 294] width 256 height 18
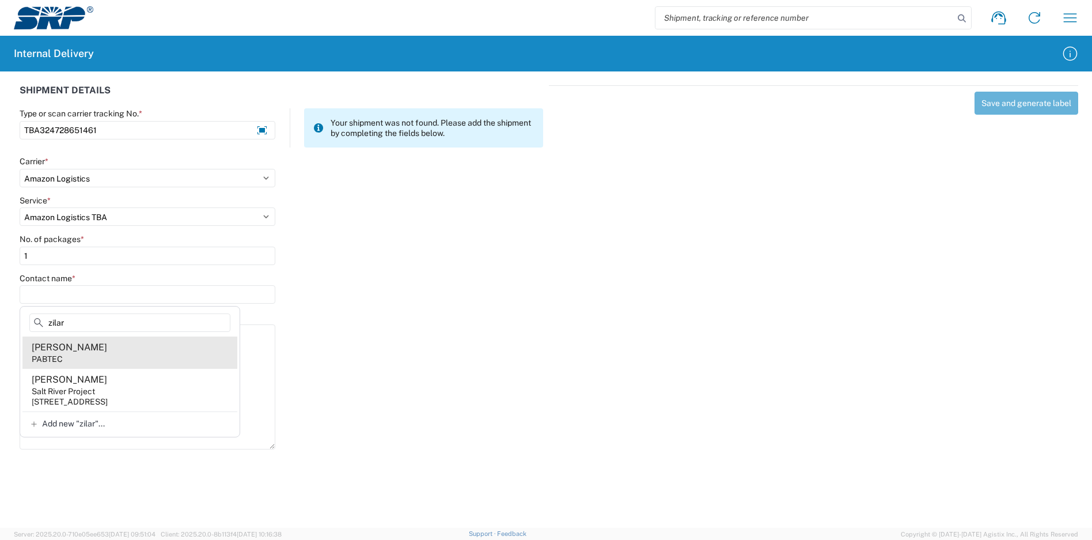
type input "zilar"
click at [89, 357] on agx-address-suggestion-item "[PERSON_NAME] PABTEC" at bounding box center [129, 353] width 215 height 32
type input "[PERSON_NAME]"
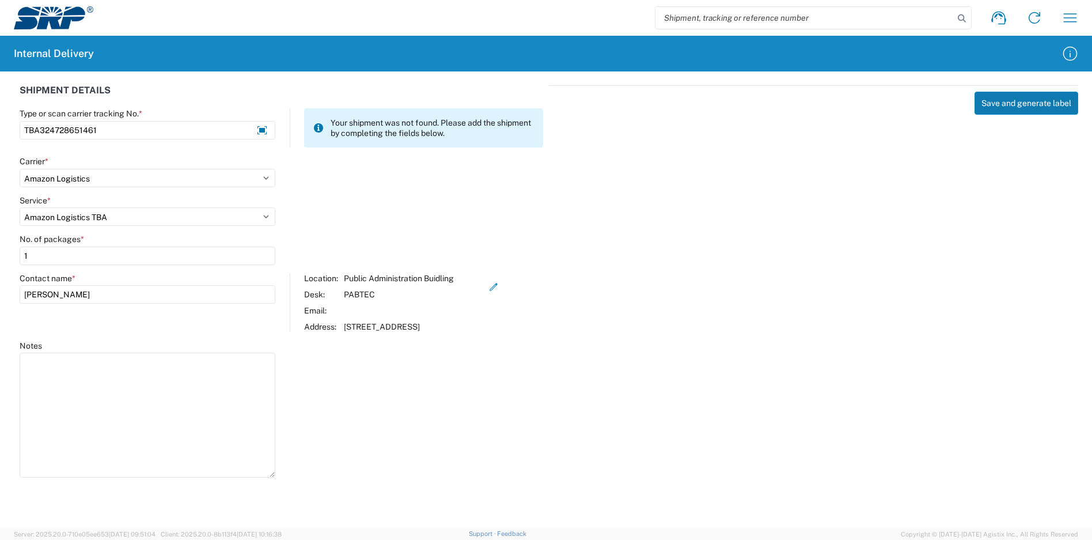
click at [1009, 99] on button "Save and generate label" at bounding box center [1027, 103] width 104 height 23
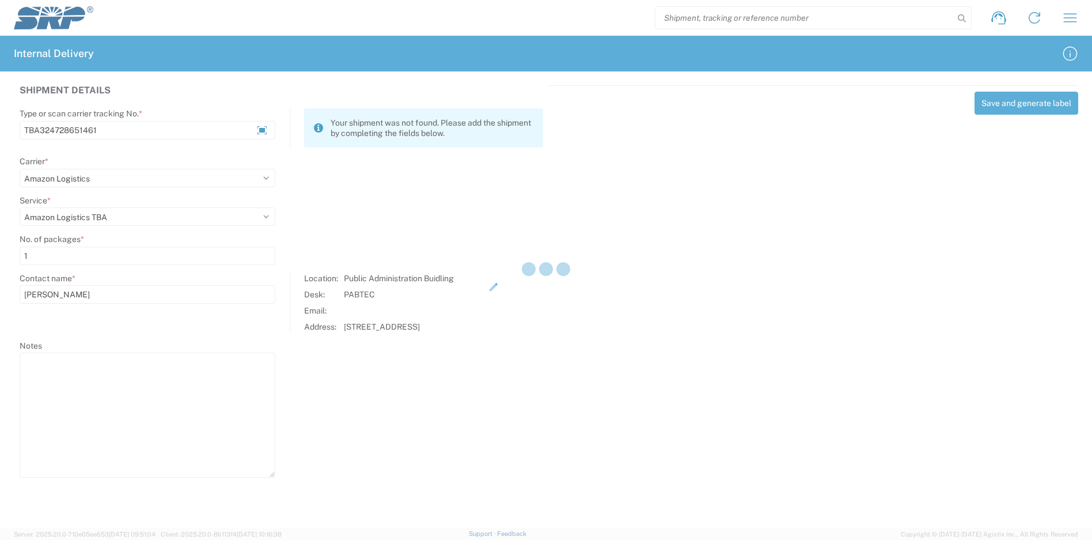
select select
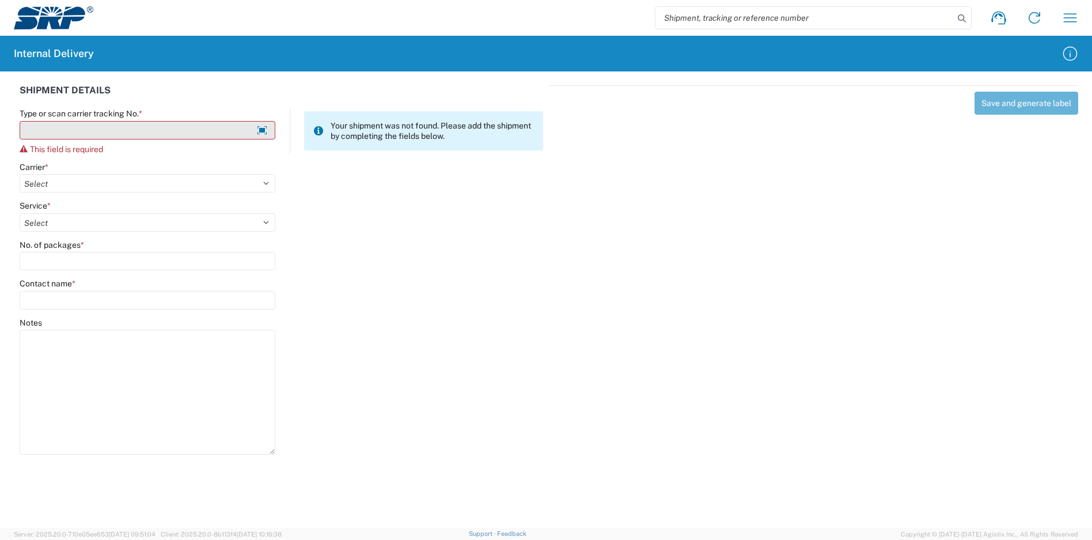
click at [184, 123] on input "Type or scan carrier tracking No. *" at bounding box center [148, 130] width 256 height 18
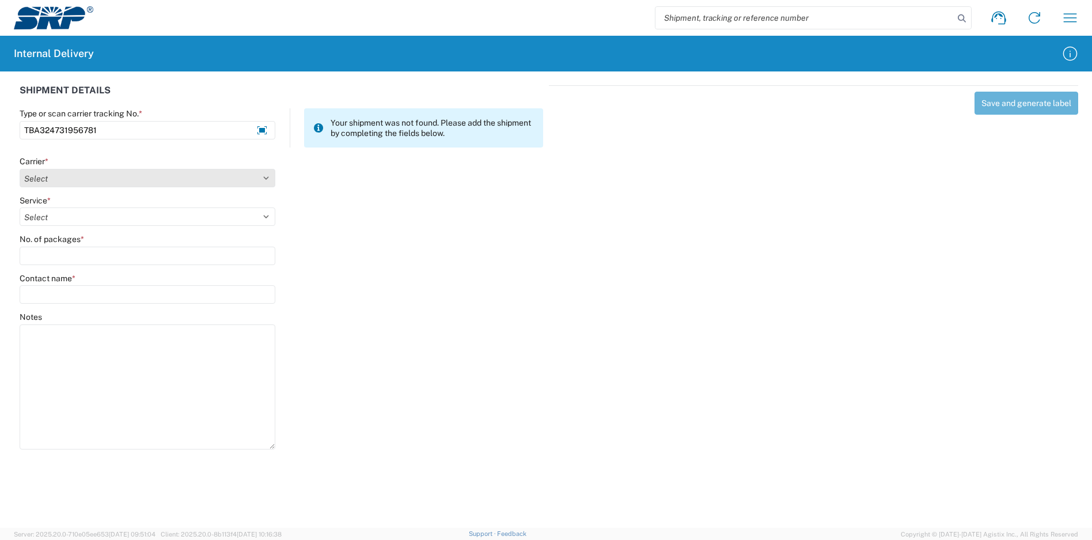
type input "TBA324731956781"
click at [96, 187] on select "Select Amazon Logistics ATI Trucking BC Dimerco Logistics Empire Southwest FedE…" at bounding box center [148, 178] width 256 height 18
select select "8933"
click at [20, 169] on select "Select Amazon Logistics ATI Trucking BC Dimerco Logistics Empire Southwest FedE…" at bounding box center [148, 178] width 256 height 18
click at [80, 226] on agx-form-control-wrapper-v2 "Service * Select Amazon Logistics TBA Rail TL Standard 3 - 5 Day" at bounding box center [148, 214] width 268 height 39
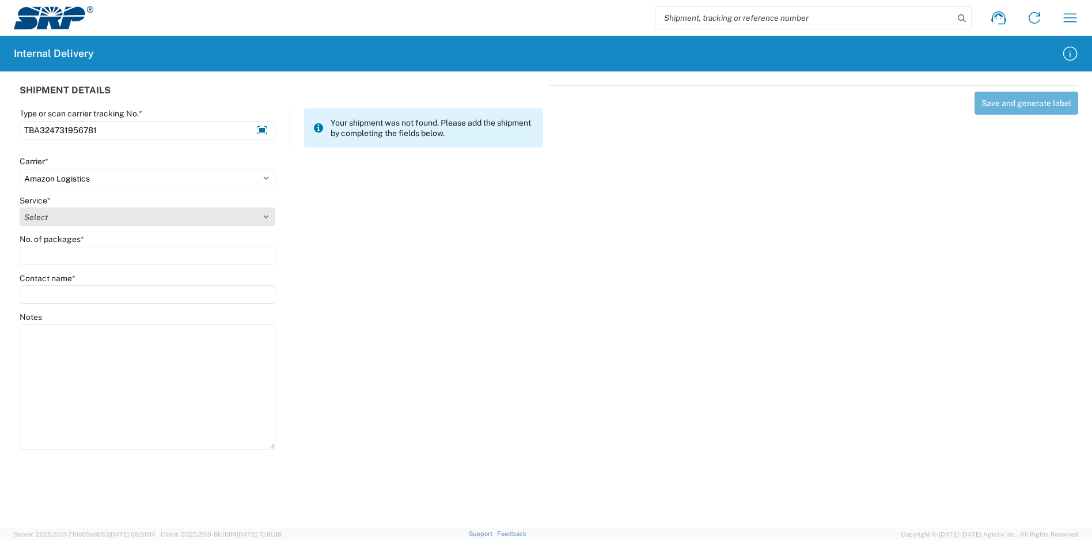
click at [80, 218] on select "Select Amazon Logistics TBA Rail TL Standard 3 - 5 Day" at bounding box center [148, 216] width 256 height 18
select select "24525"
click at [20, 207] on select "Select Amazon Logistics TBA Rail TL Standard 3 - 5 Day" at bounding box center [148, 216] width 256 height 18
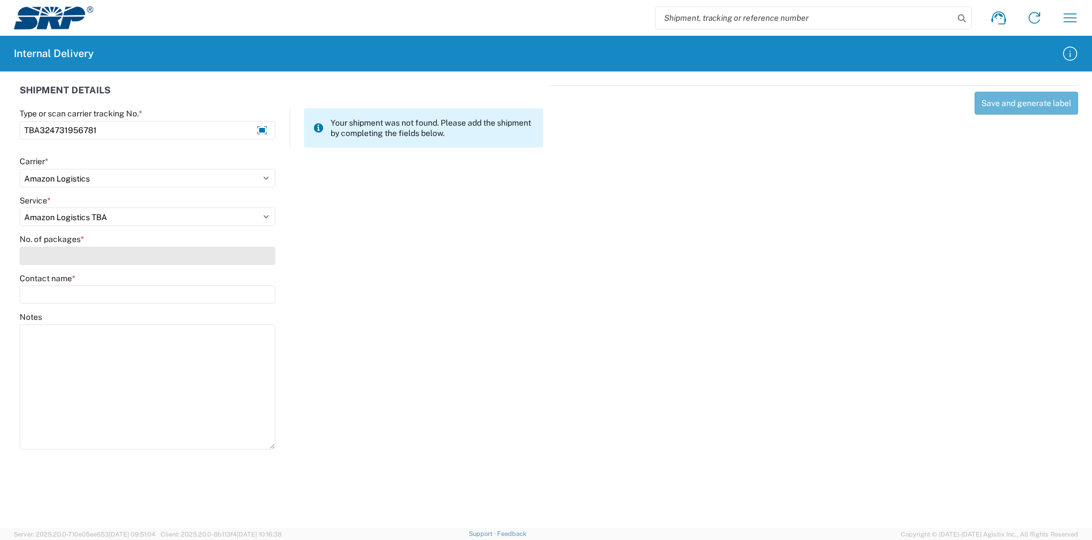
click at [81, 255] on input "No. of packages *" at bounding box center [148, 256] width 256 height 18
type input "1"
click at [86, 282] on div "Contact name *" at bounding box center [148, 278] width 256 height 10
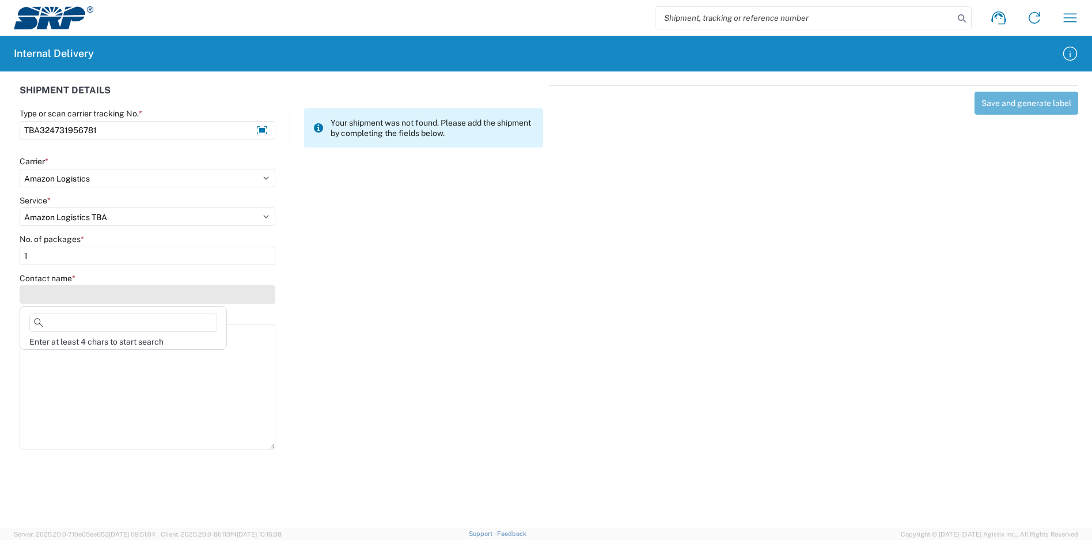
click at [85, 286] on input "Contact name *" at bounding box center [148, 294] width 256 height 18
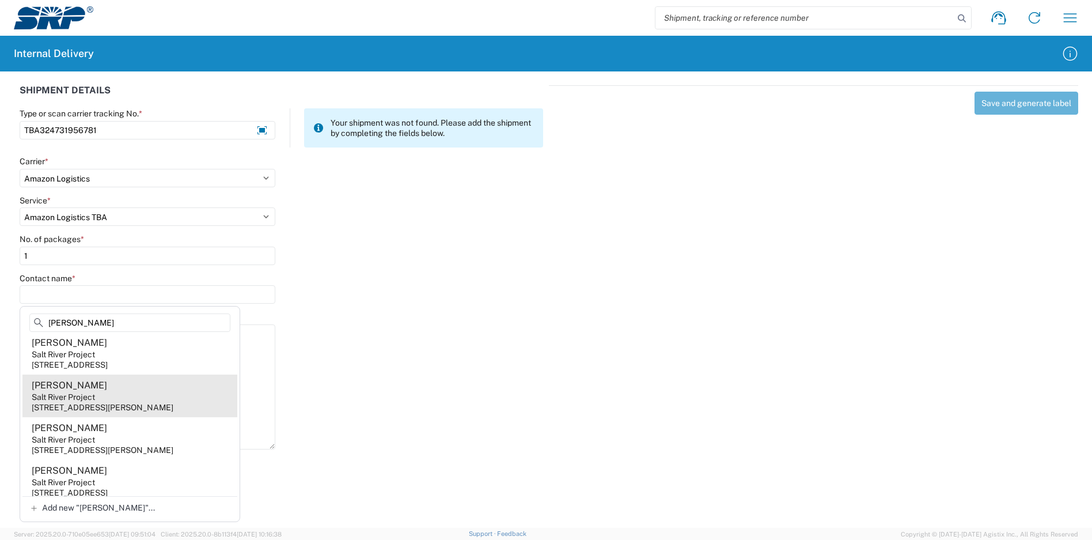
scroll to position [383, 0]
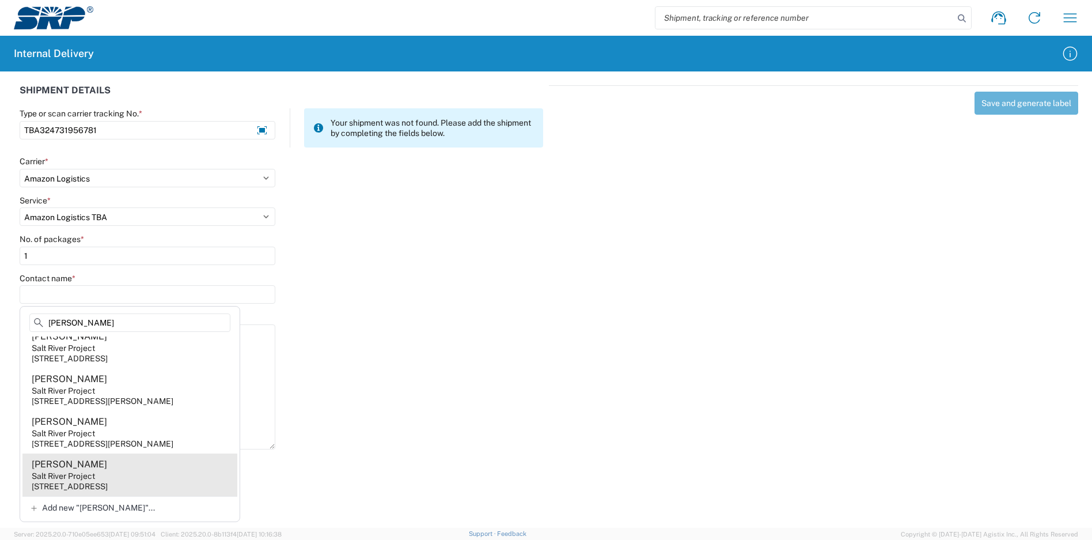
type input "[PERSON_NAME]"
click at [108, 475] on agx-address-suggestion-item "[PERSON_NAME] Salt River Project [STREET_ADDRESS]" at bounding box center [129, 474] width 215 height 43
type input "[PERSON_NAME]"
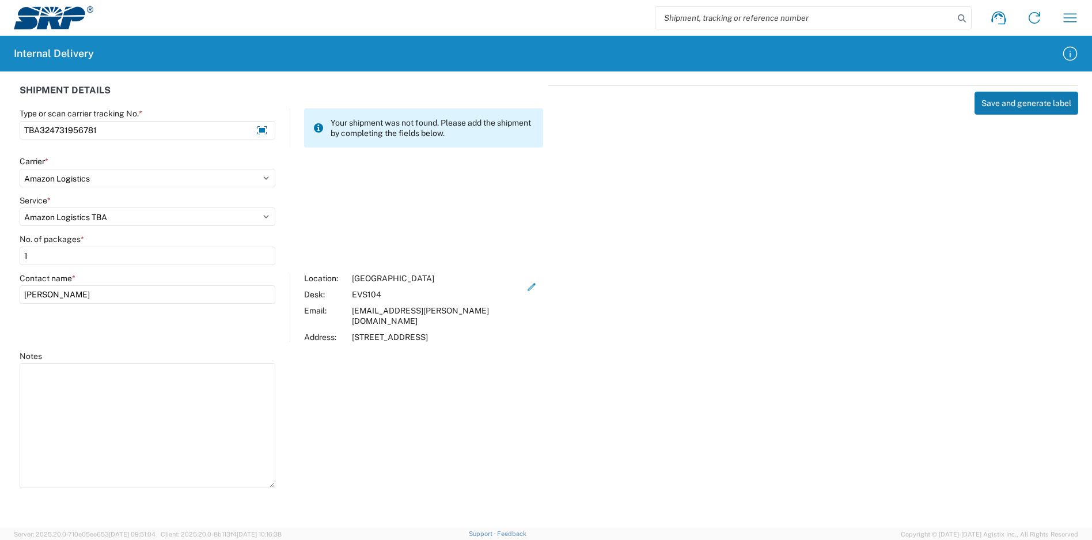
click at [1003, 102] on button "Save and generate label" at bounding box center [1027, 103] width 104 height 23
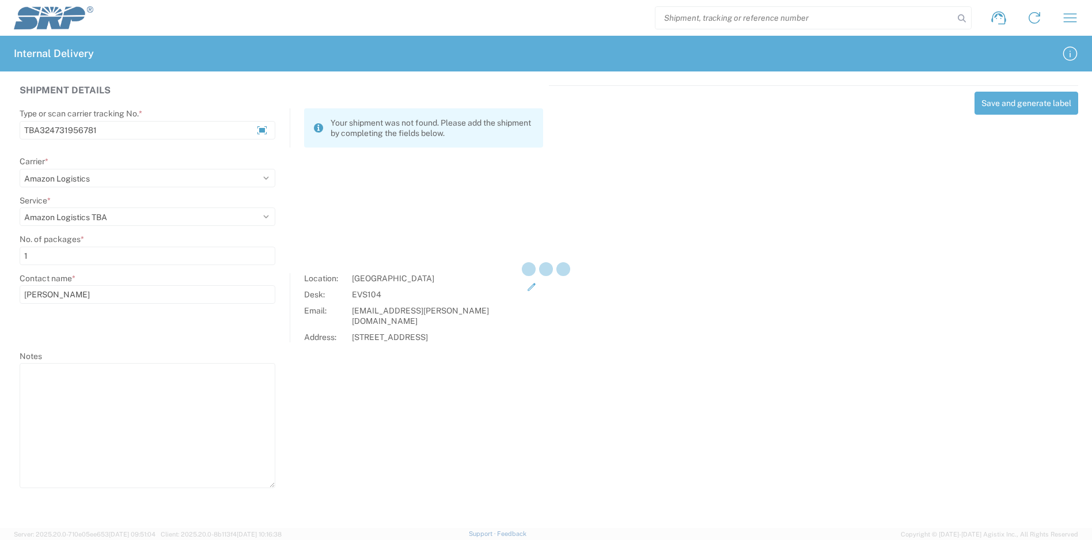
select select
